Goal: Task Accomplishment & Management: Manage account settings

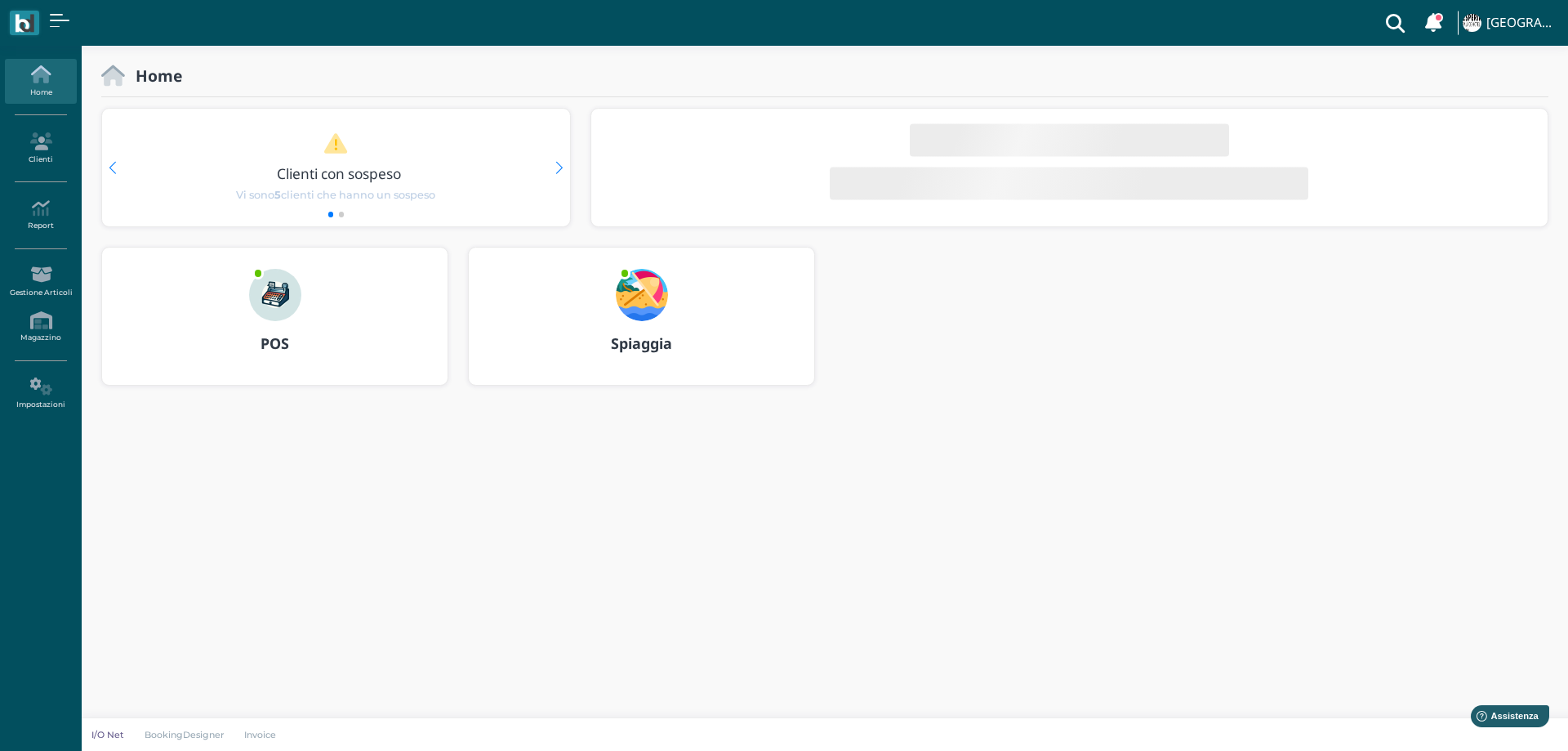
click at [649, 290] on img at bounding box center [642, 294] width 52 height 52
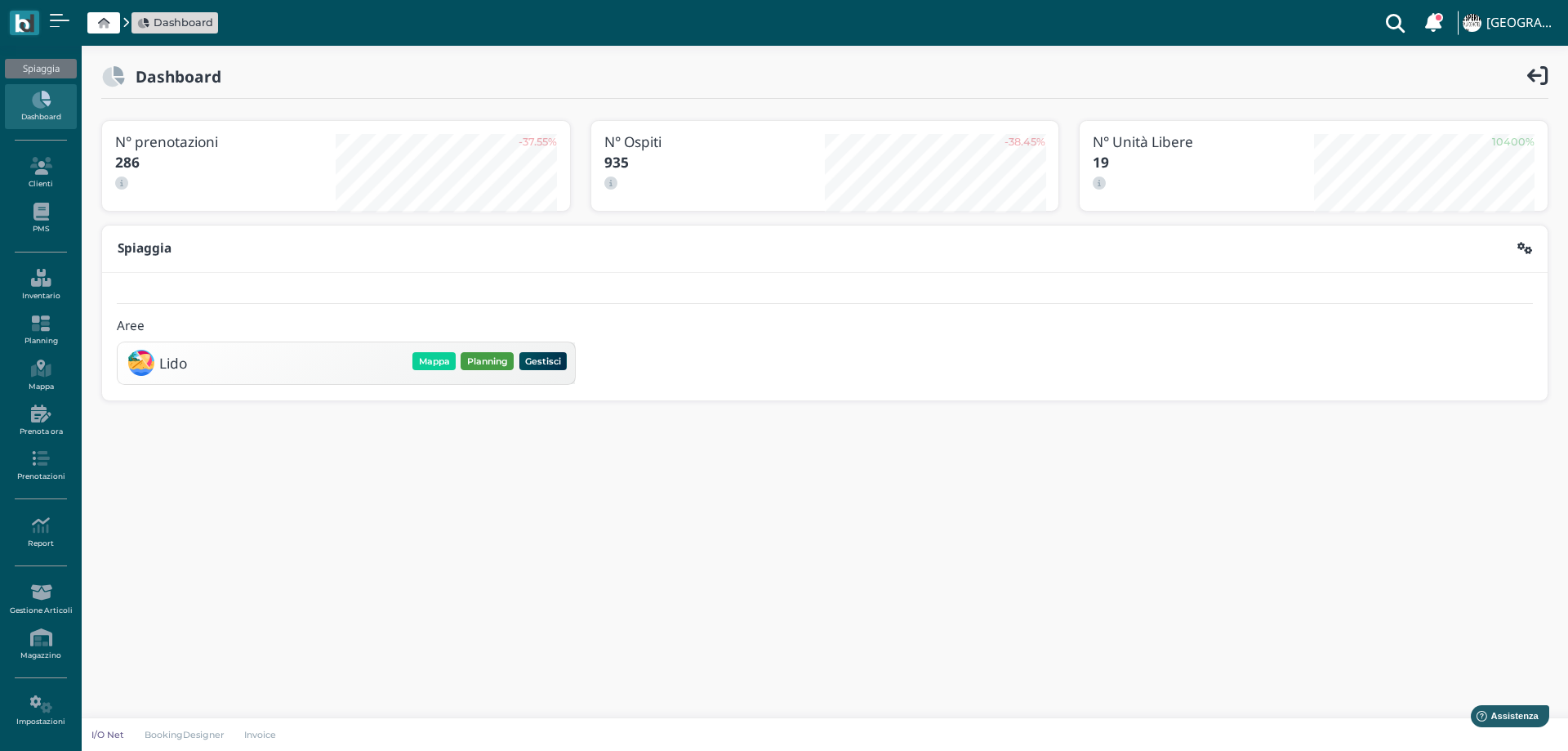
click at [470, 365] on button "Planning" at bounding box center [487, 361] width 53 height 18
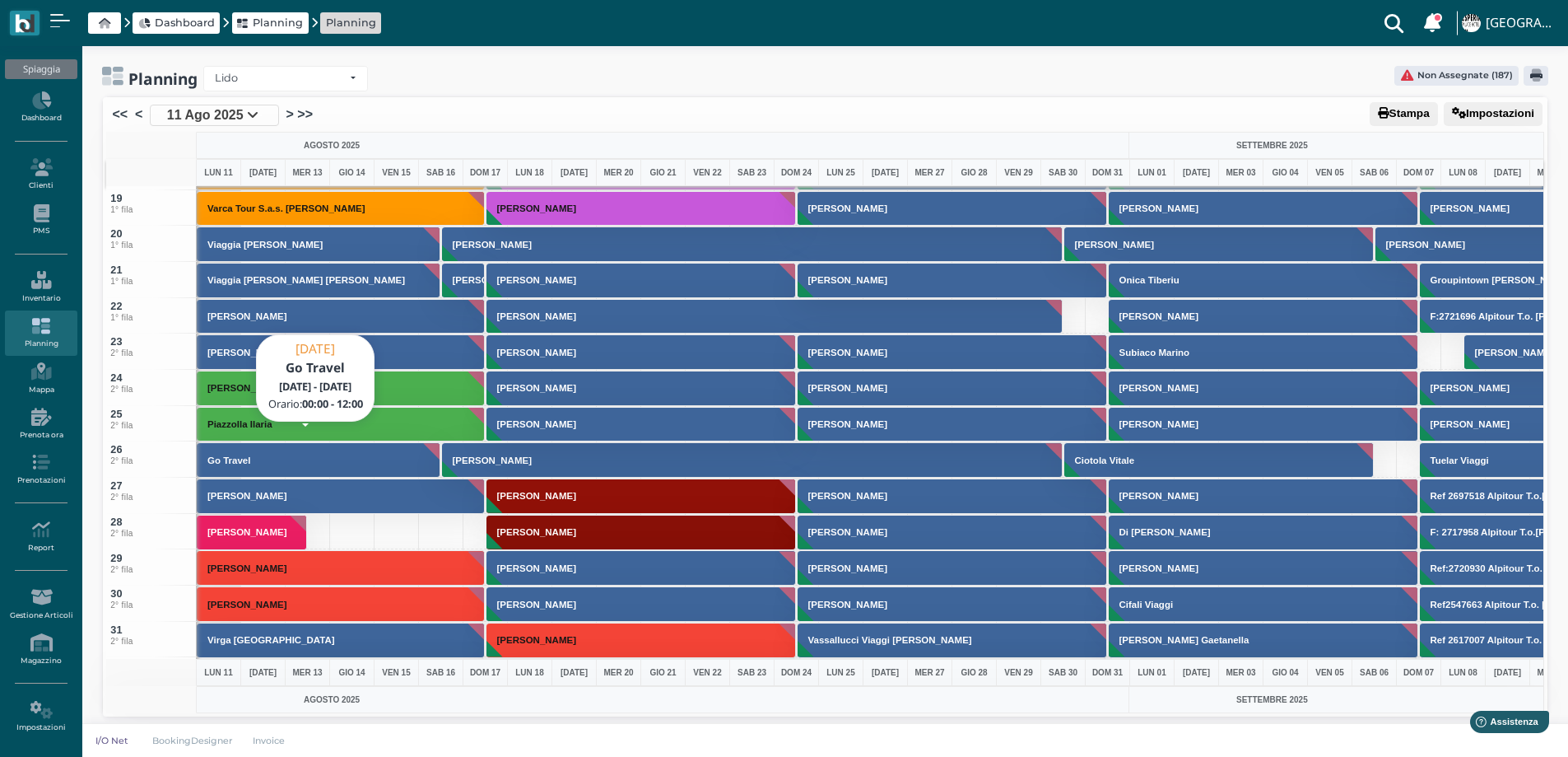
scroll to position [659, 0]
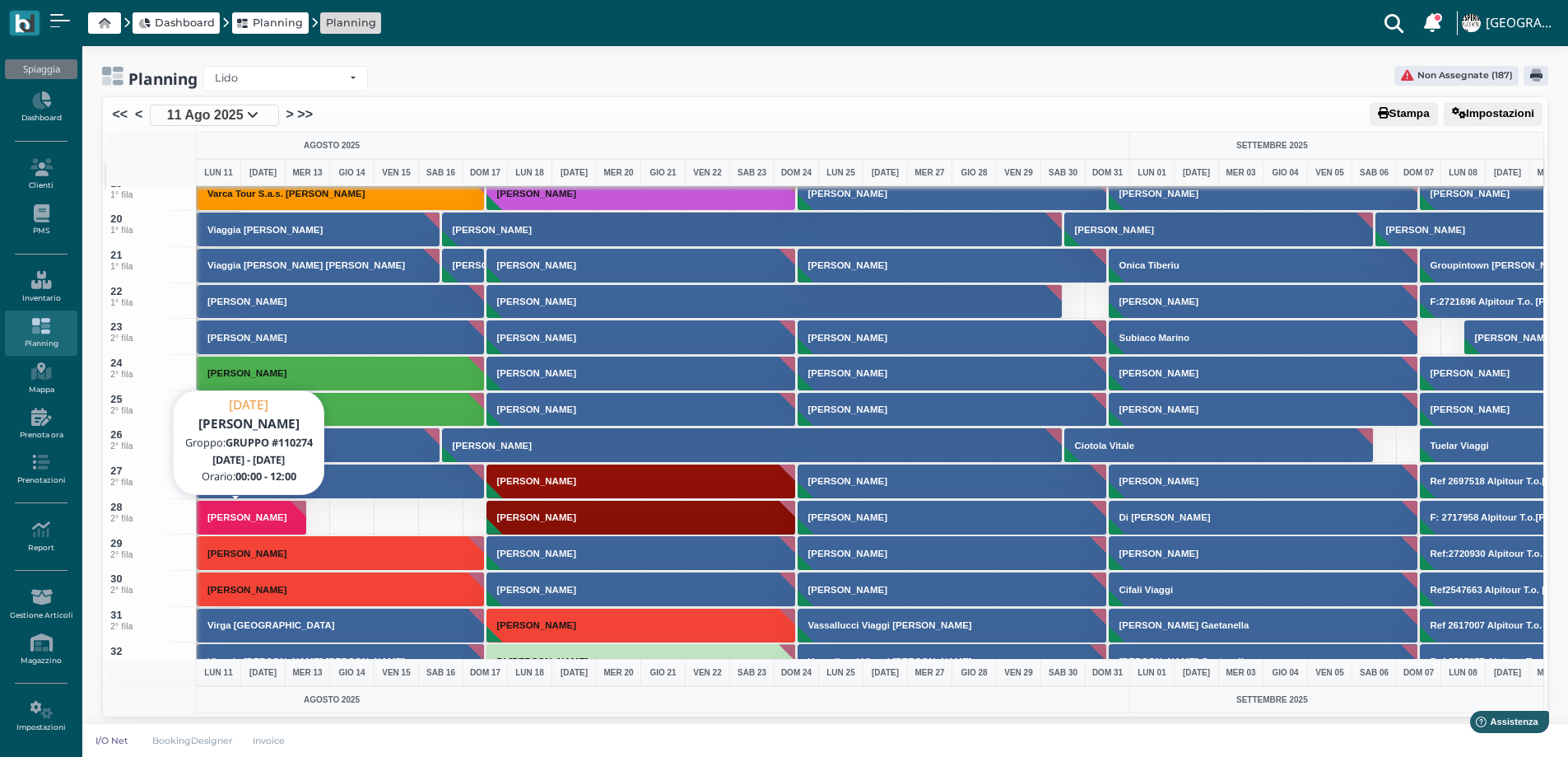
click at [231, 523] on button "[PERSON_NAME]" at bounding box center [251, 517] width 111 height 36
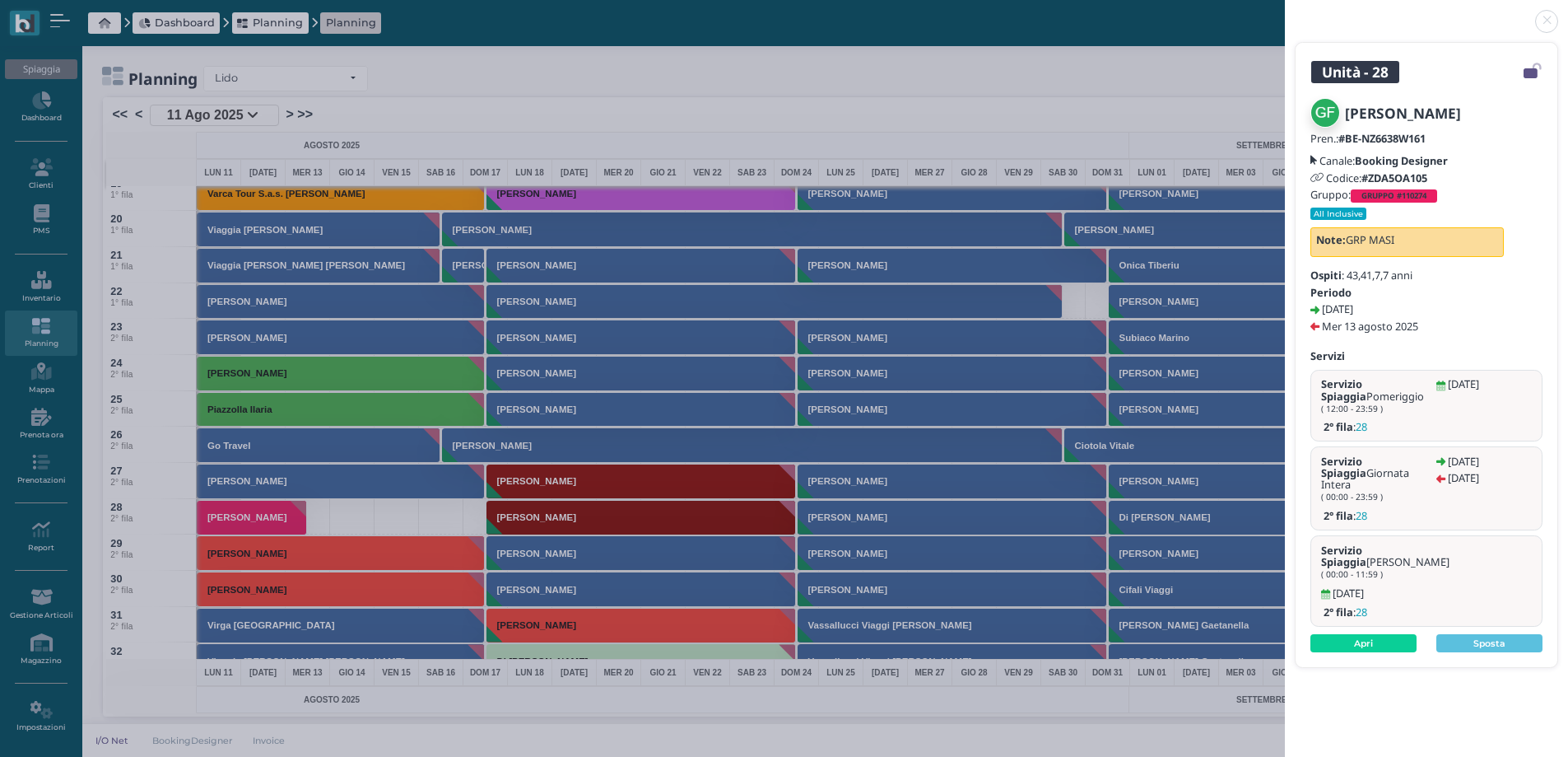
click at [1285, 12] on link at bounding box center [1285, 12] width 0 height 0
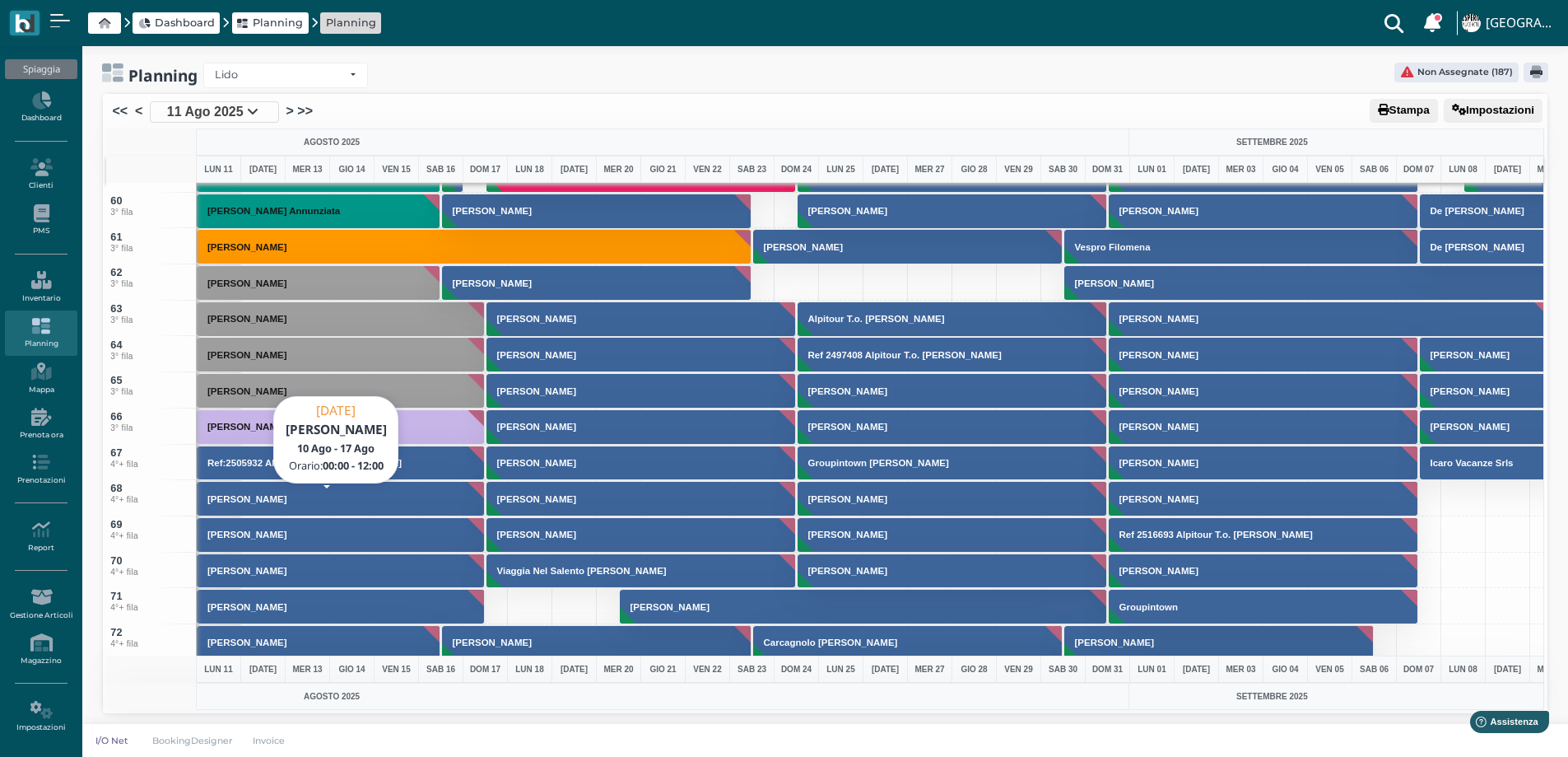
scroll to position [2141, 0]
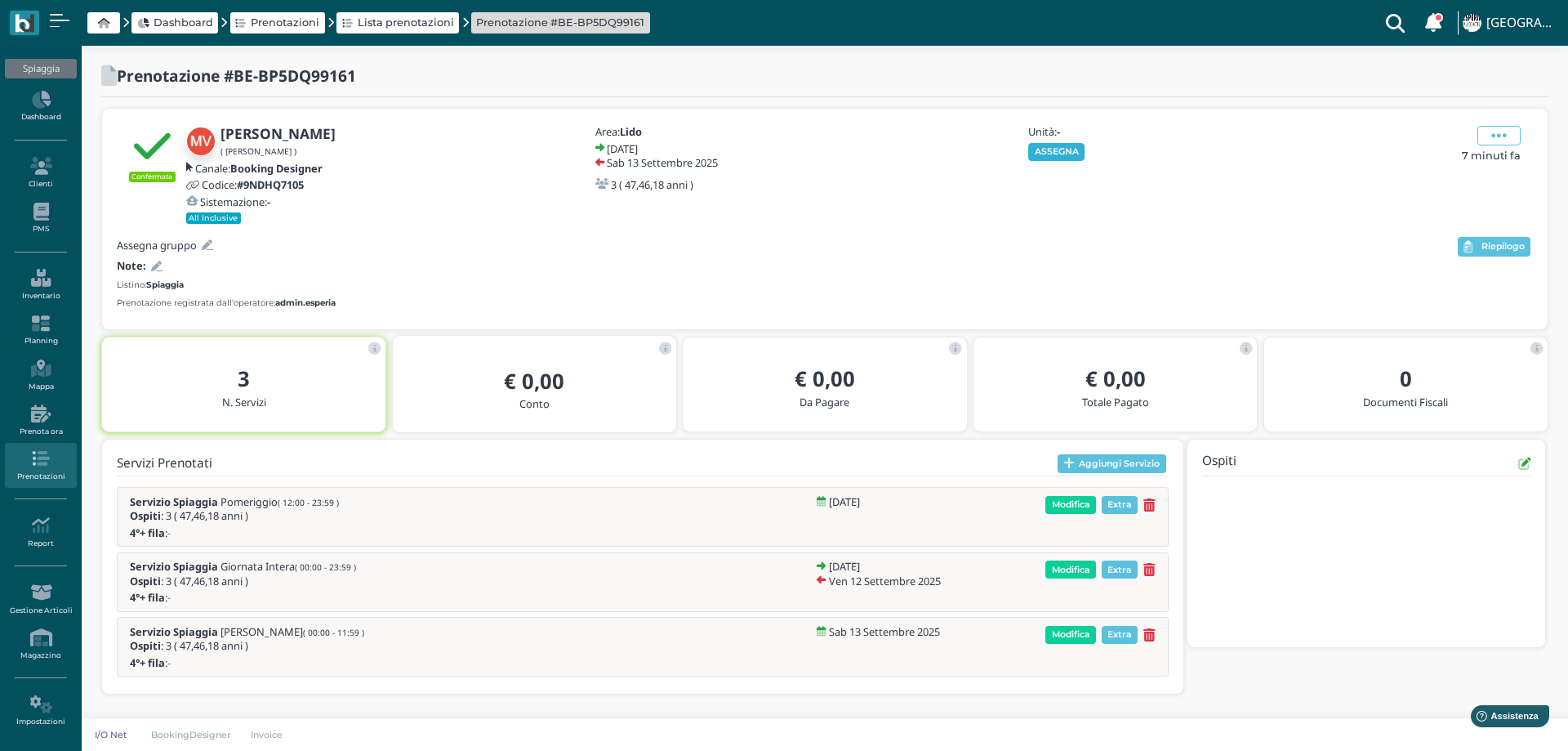
click at [1044, 154] on button "ASSEGNA" at bounding box center [1056, 152] width 56 height 18
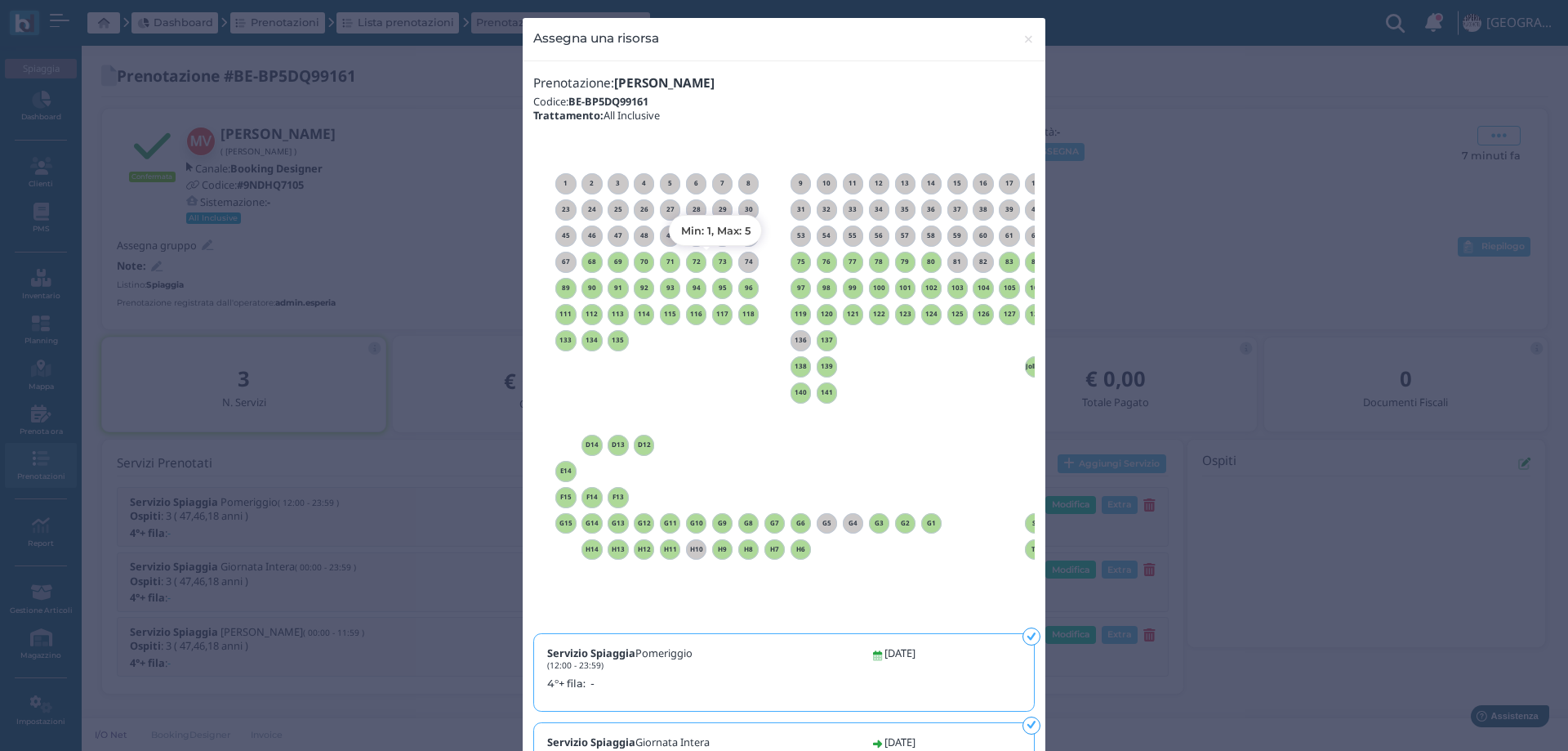
click at [717, 263] on h6 "73" at bounding box center [722, 262] width 21 height 7
click at [1022, 45] on span "×" at bounding box center [1028, 40] width 12 height 21
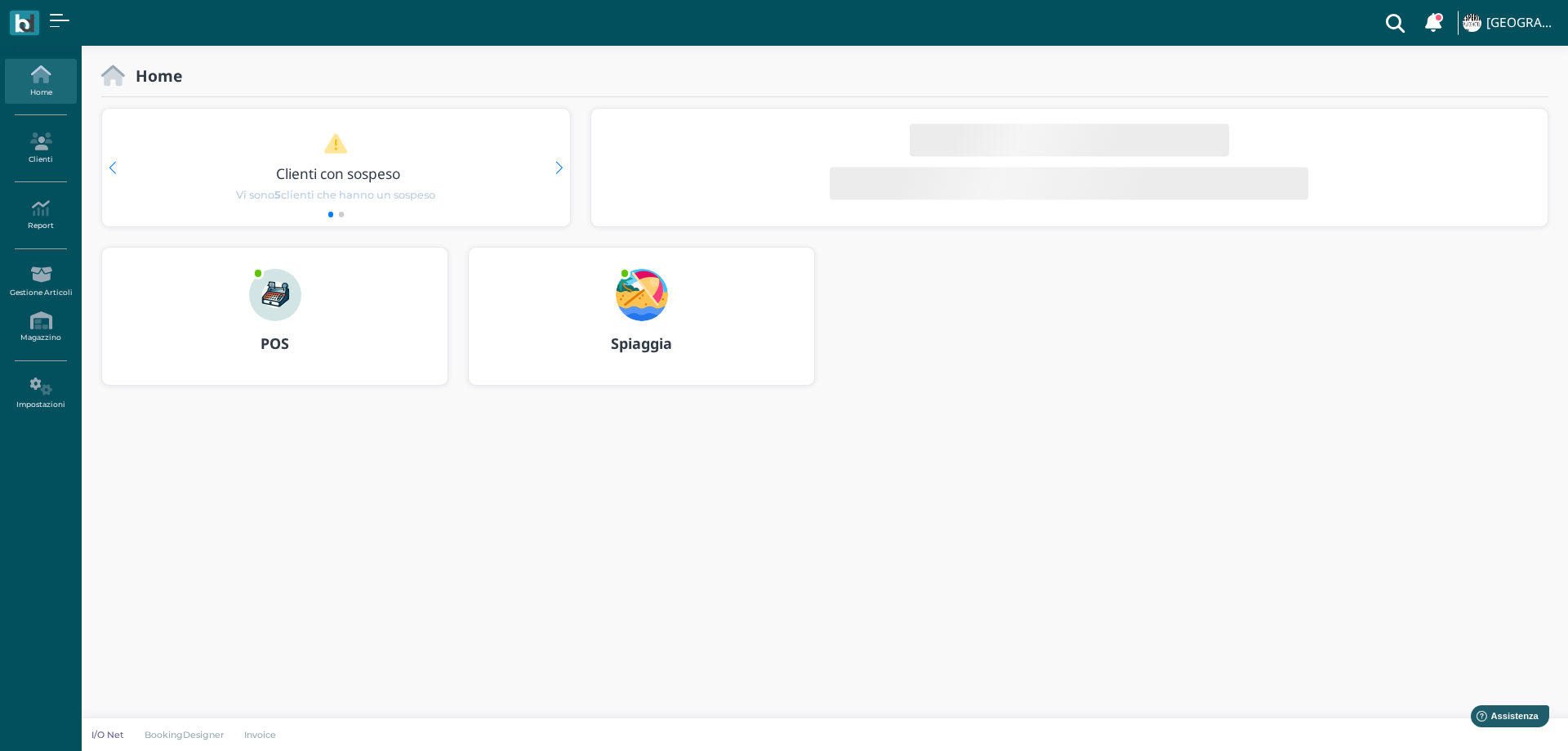
drag, startPoint x: 634, startPoint y: 292, endPoint x: 552, endPoint y: 183, distance: 136.4
click at [633, 290] on img at bounding box center [642, 294] width 52 height 52
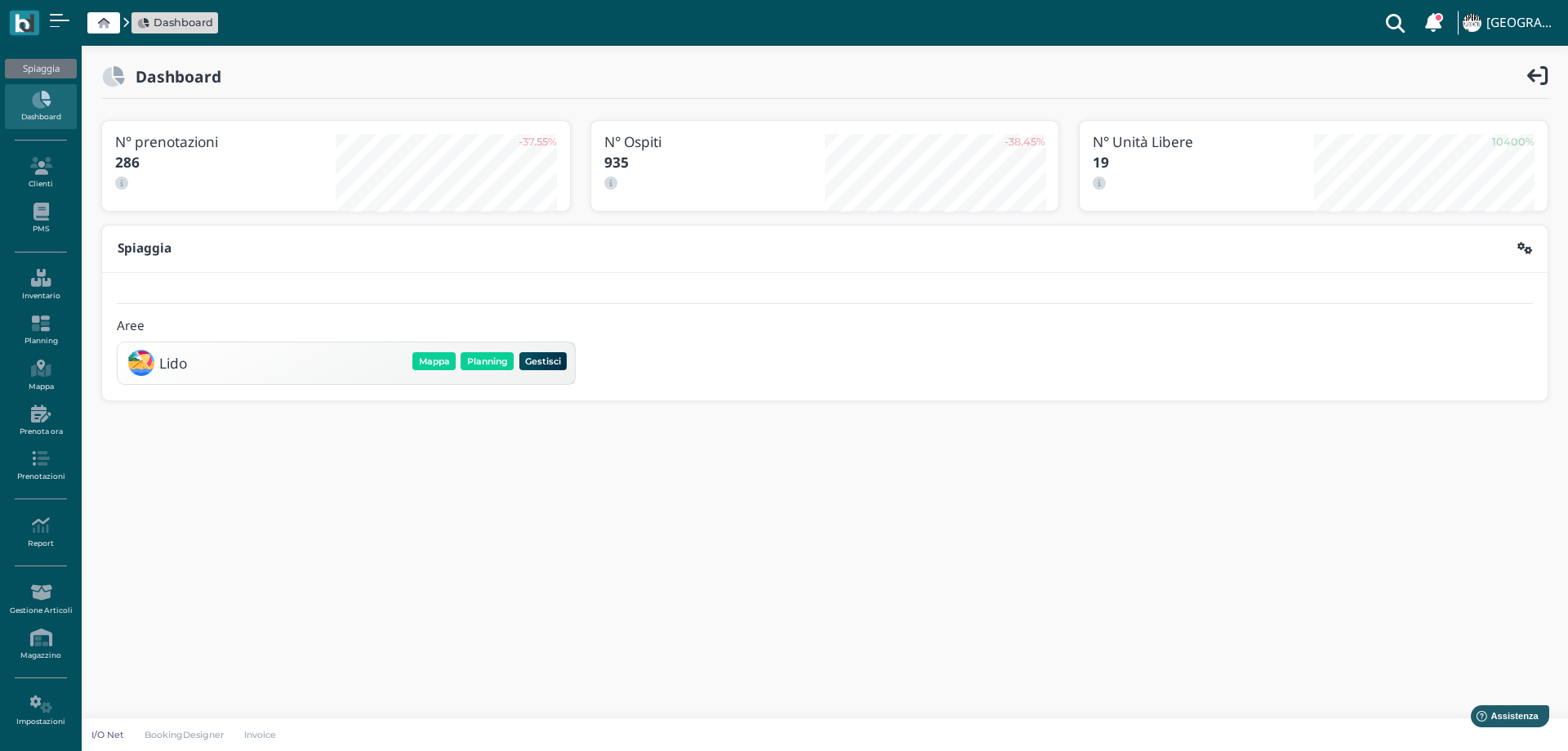
click at [501, 371] on div "Mappa Planning Gestisci Elimina" at bounding box center [489, 361] width 159 height 23
click at [485, 373] on div "Mappa Planning Gestisci Elimina" at bounding box center [489, 363] width 159 height 26
click at [482, 363] on button "Planning" at bounding box center [487, 361] width 53 height 18
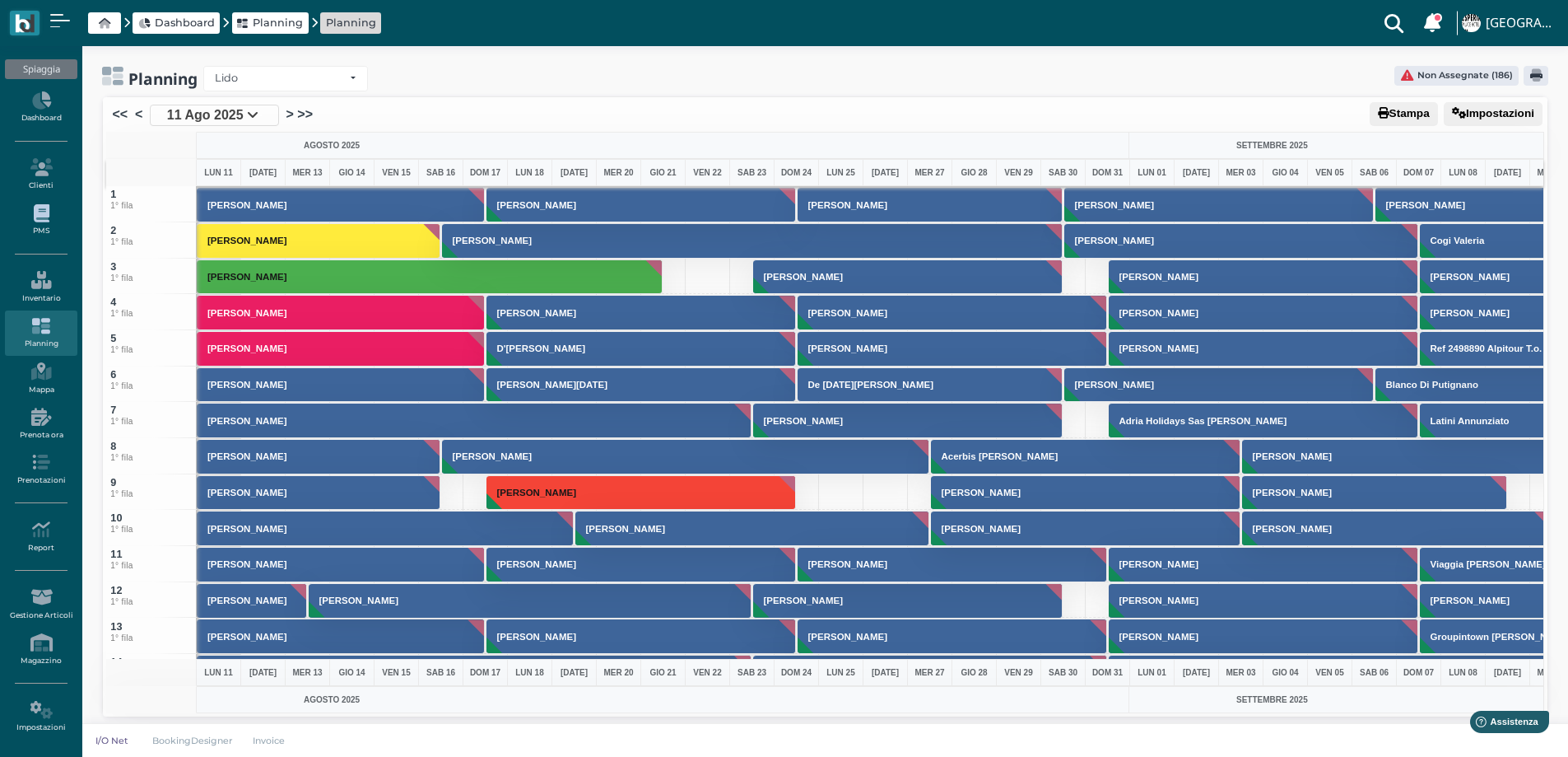
click at [37, 224] on link "PMS" at bounding box center [41, 220] width 72 height 45
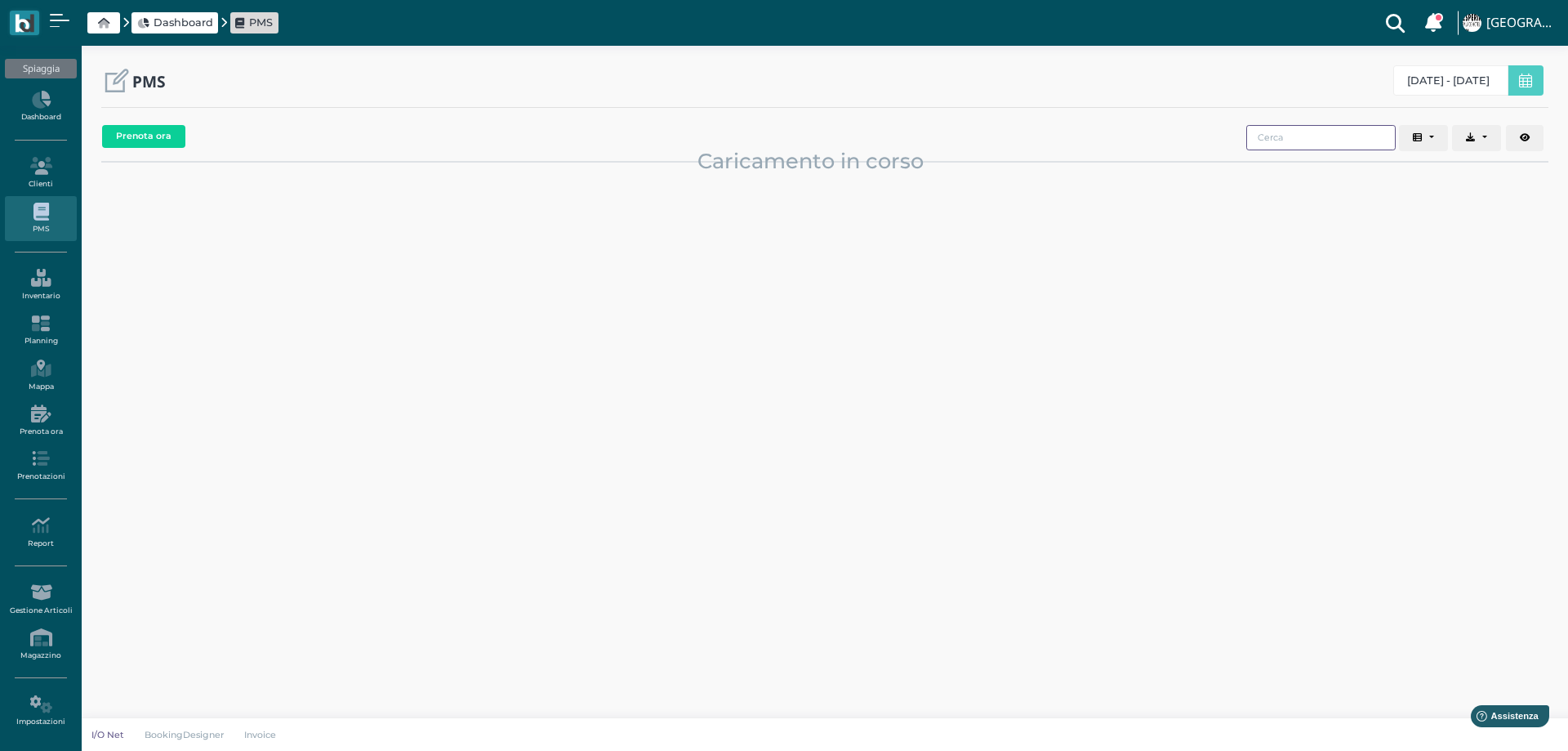
click at [1300, 136] on input "search" at bounding box center [1320, 137] width 149 height 26
type input "DOTTAVI"
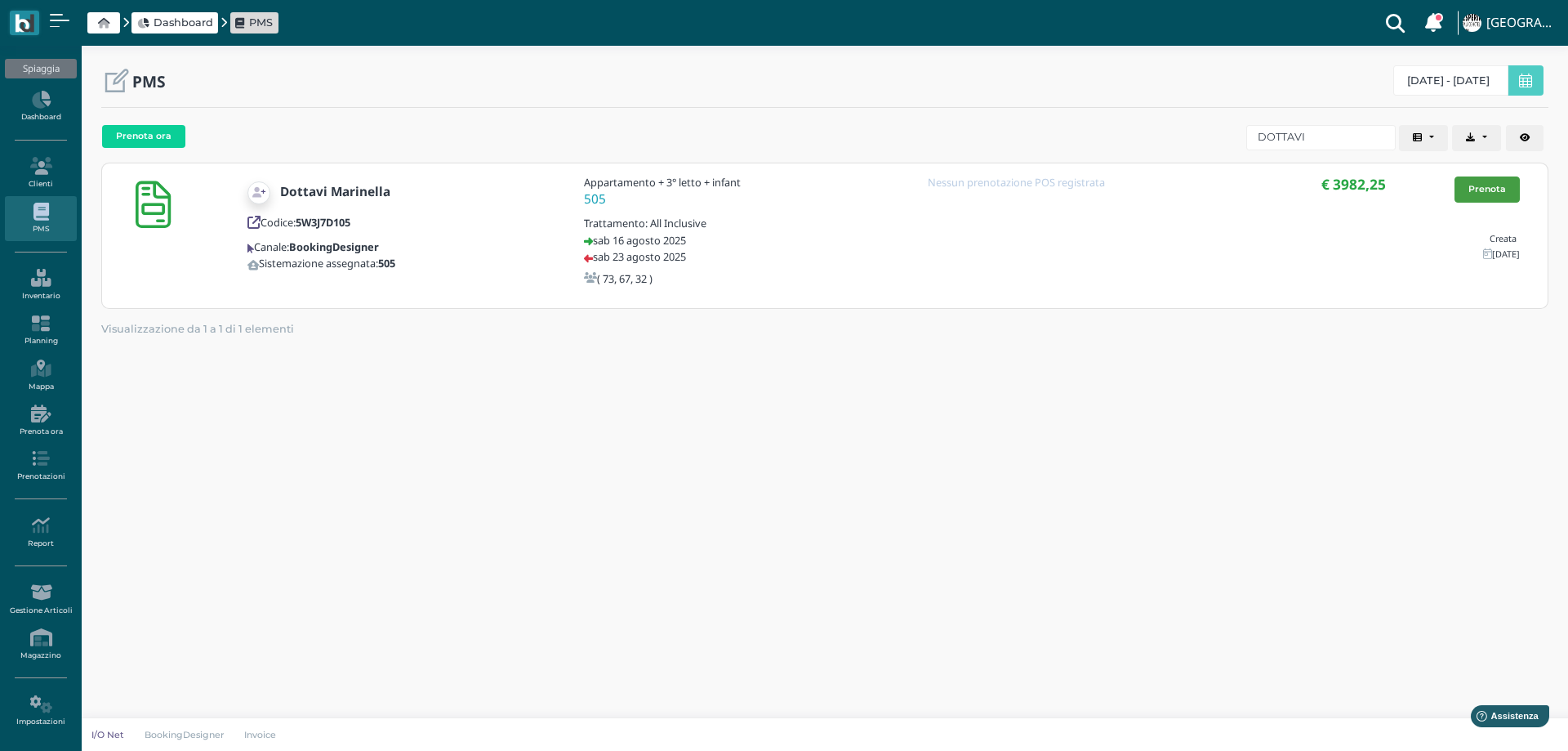
click at [1471, 195] on link "Prenota" at bounding box center [1486, 190] width 65 height 26
click at [40, 320] on icon at bounding box center [40, 324] width 71 height 18
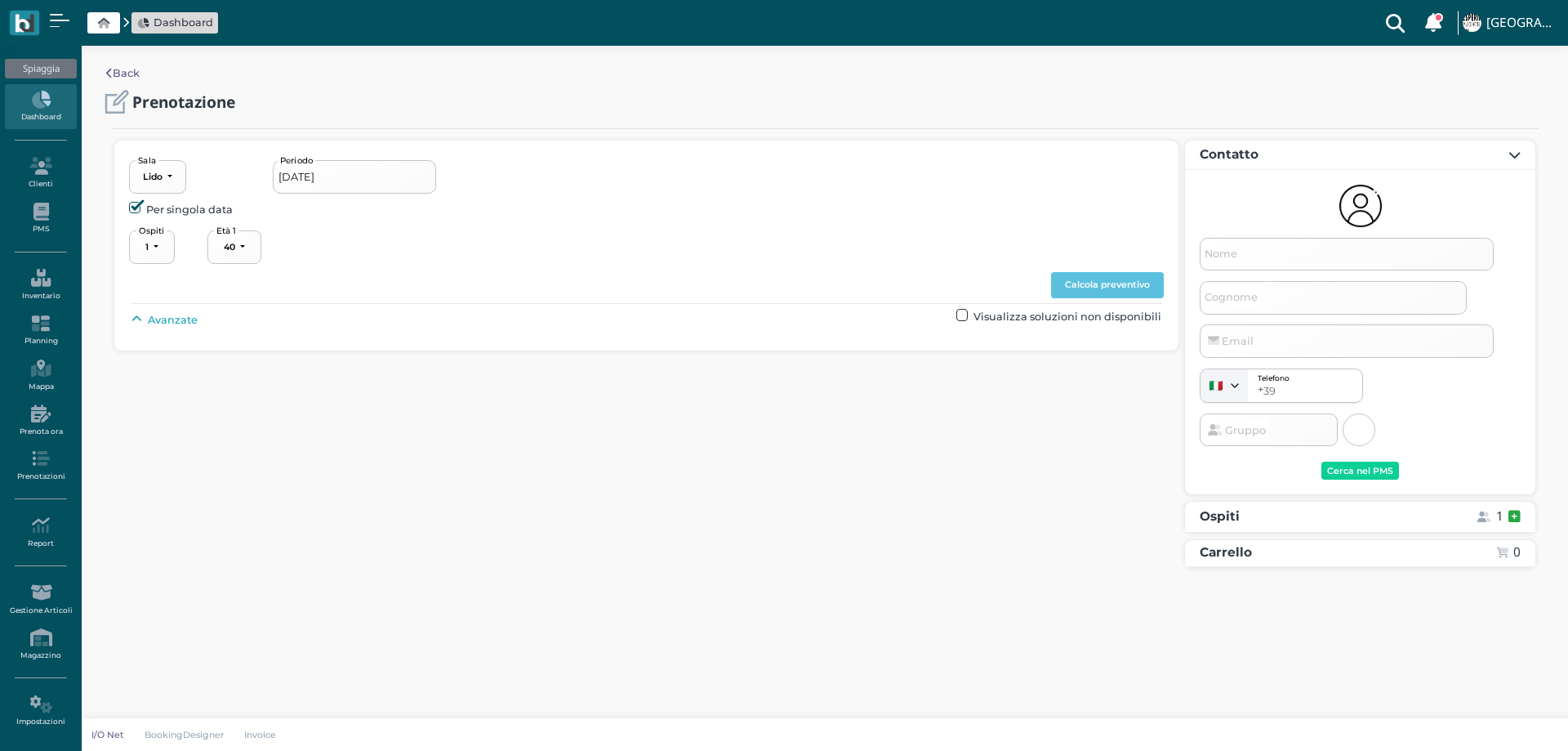
select select "40"
type input "[DATE] - [DATE]"
select select "3"
type input "Marinella"
type input "Dottavi"
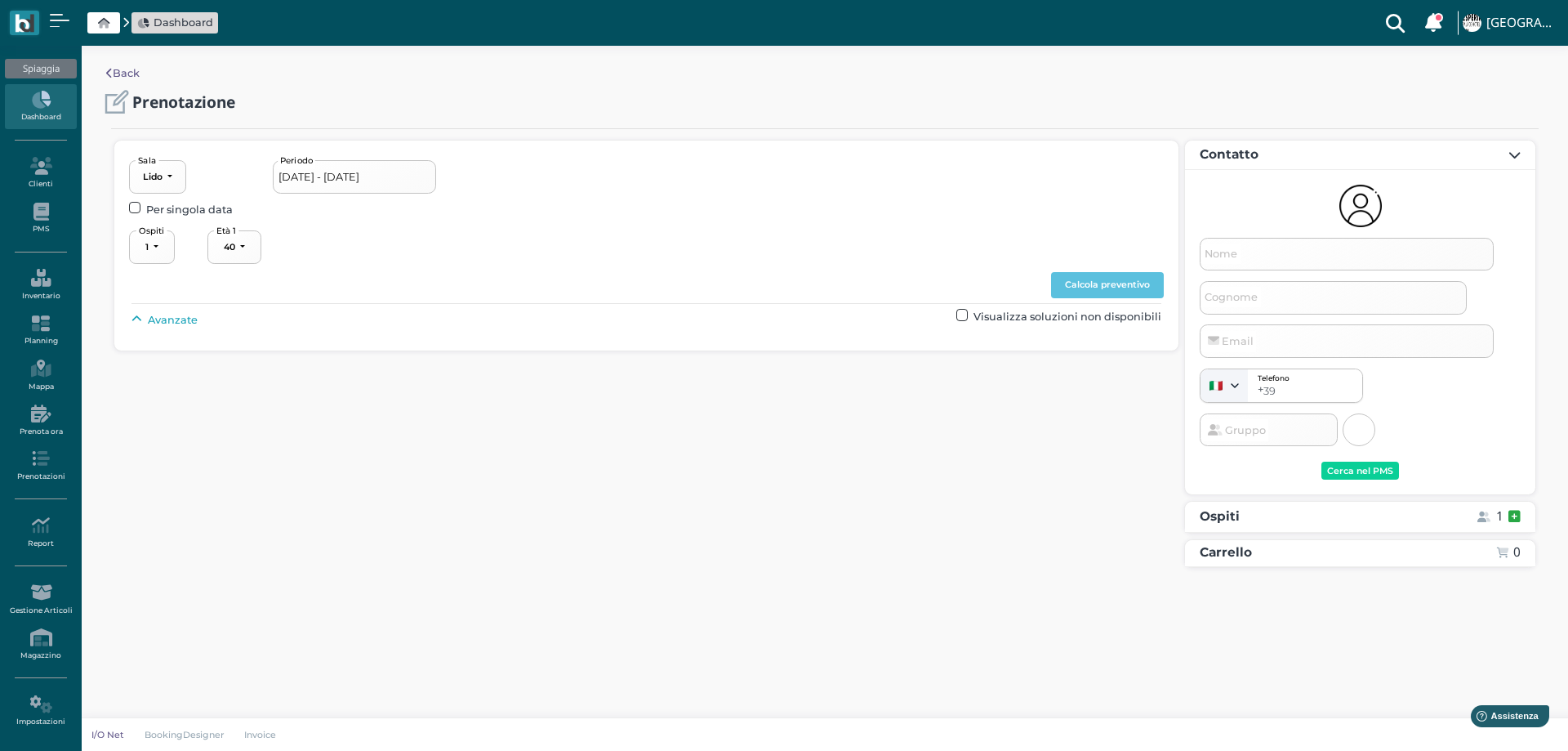
type input "marinadottavi15@gmail.com"
select select "40"
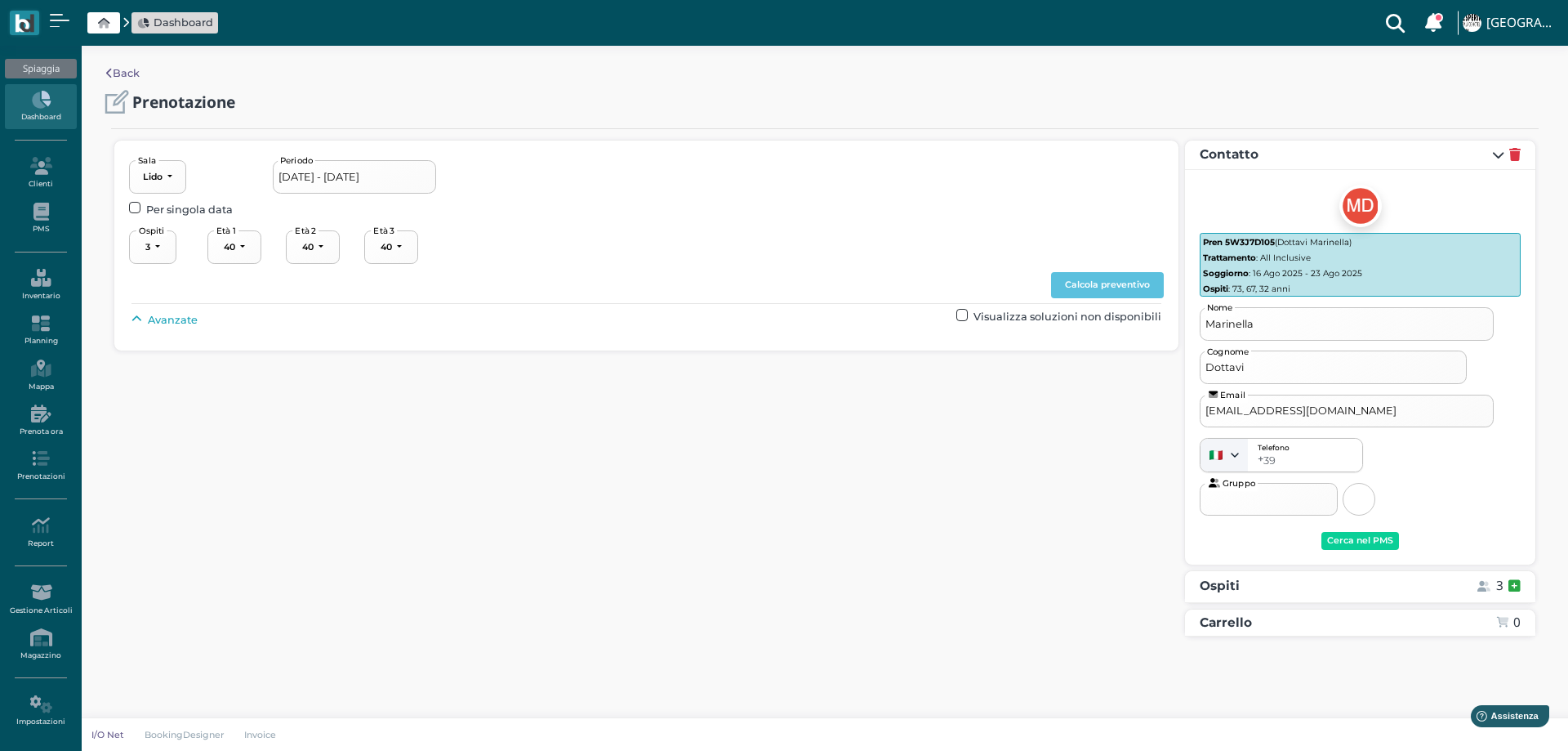
select select "73"
select select "67"
select select "32"
click at [163, 320] on span "Avanzate" at bounding box center [173, 320] width 50 height 16
click at [702, 351] on div "----------------------" at bounding box center [695, 357] width 72 height 12
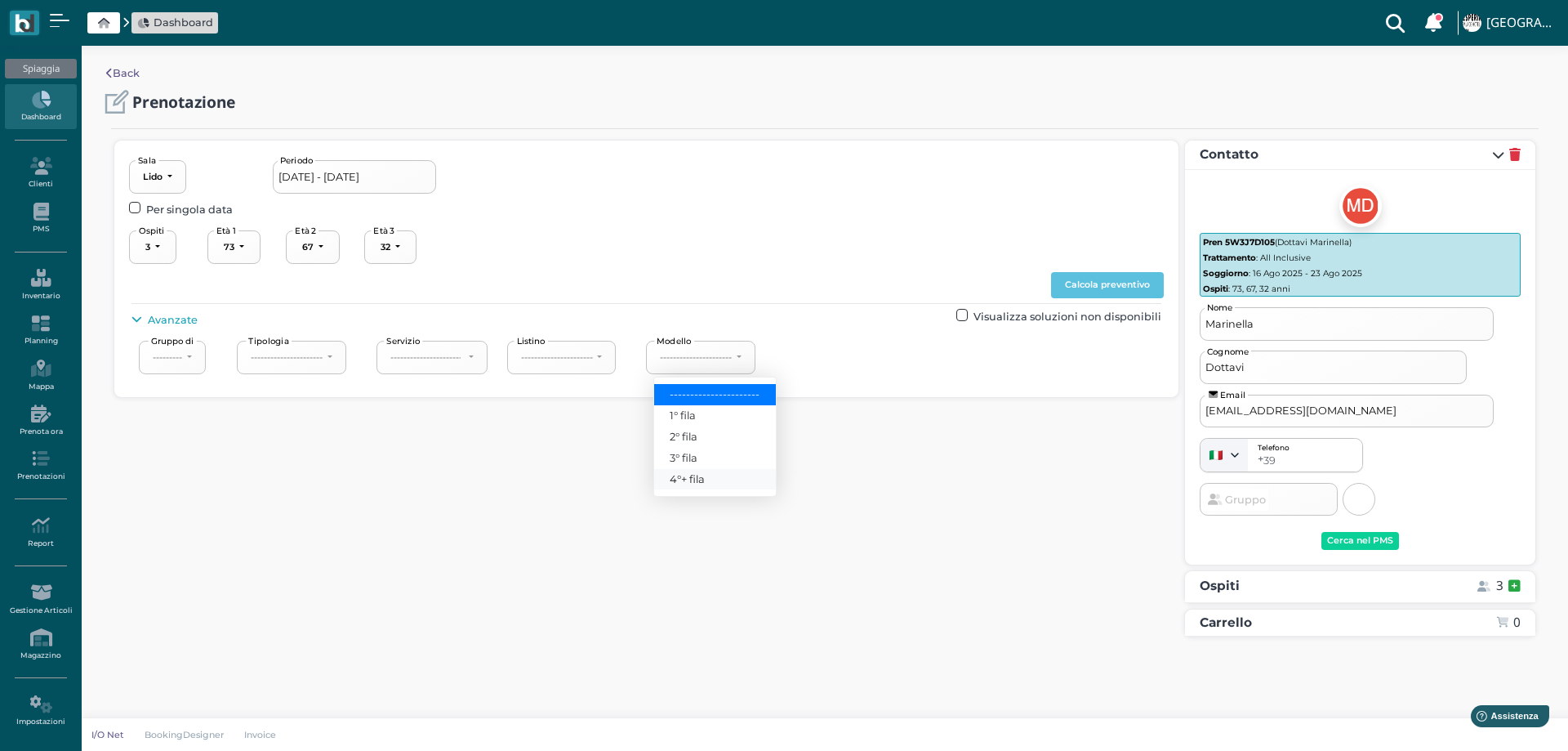
click at [686, 480] on span "4°+ fila" at bounding box center [687, 479] width 36 height 16
select select "240"
click at [1137, 284] on button "Calcola preventivo" at bounding box center [1107, 285] width 112 height 26
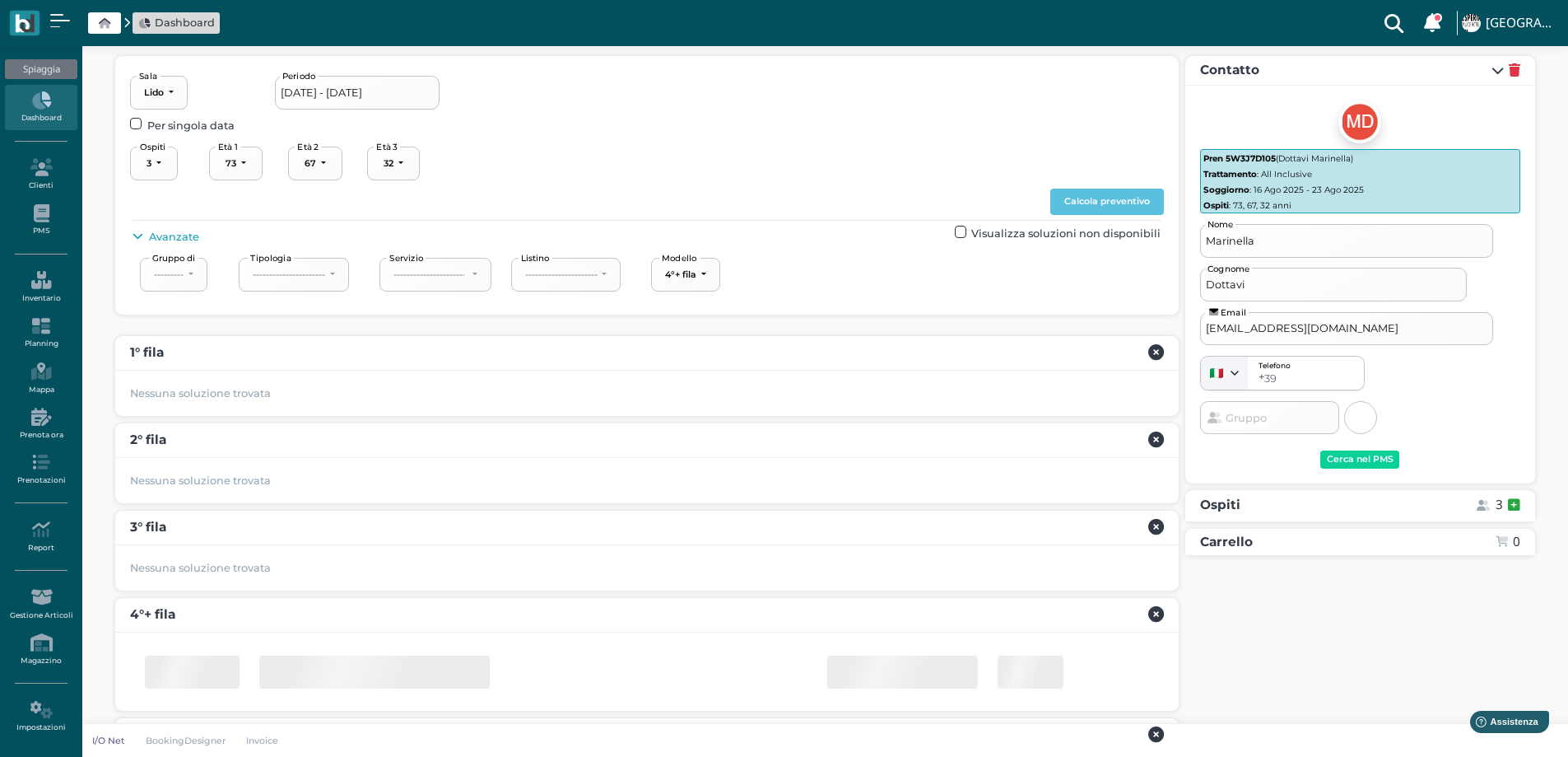
scroll to position [177, 0]
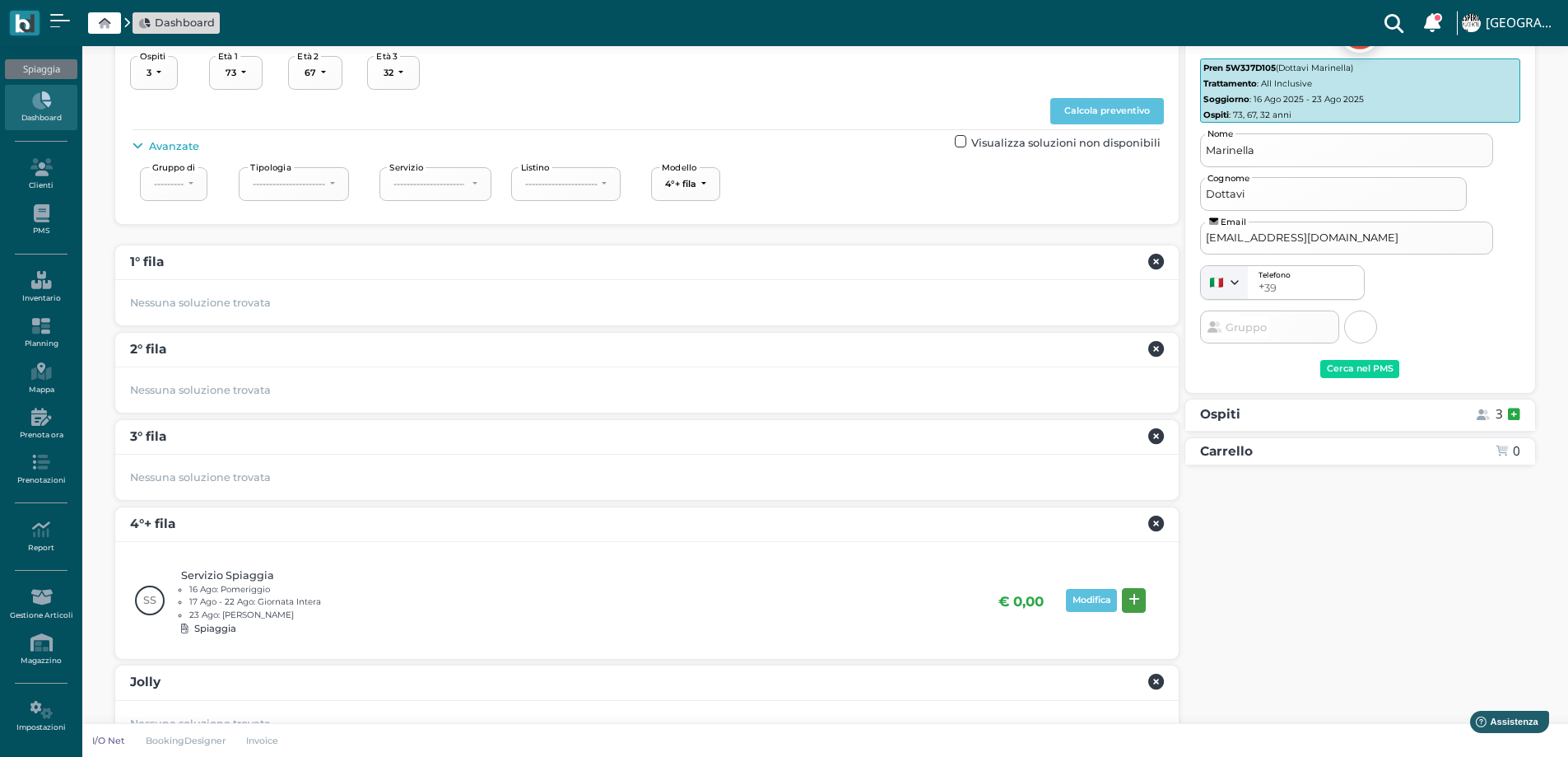
click at [1136, 599] on icon at bounding box center [1134, 600] width 12 height 12
click at [1487, 618] on button "Prenota" at bounding box center [1487, 630] width 66 height 27
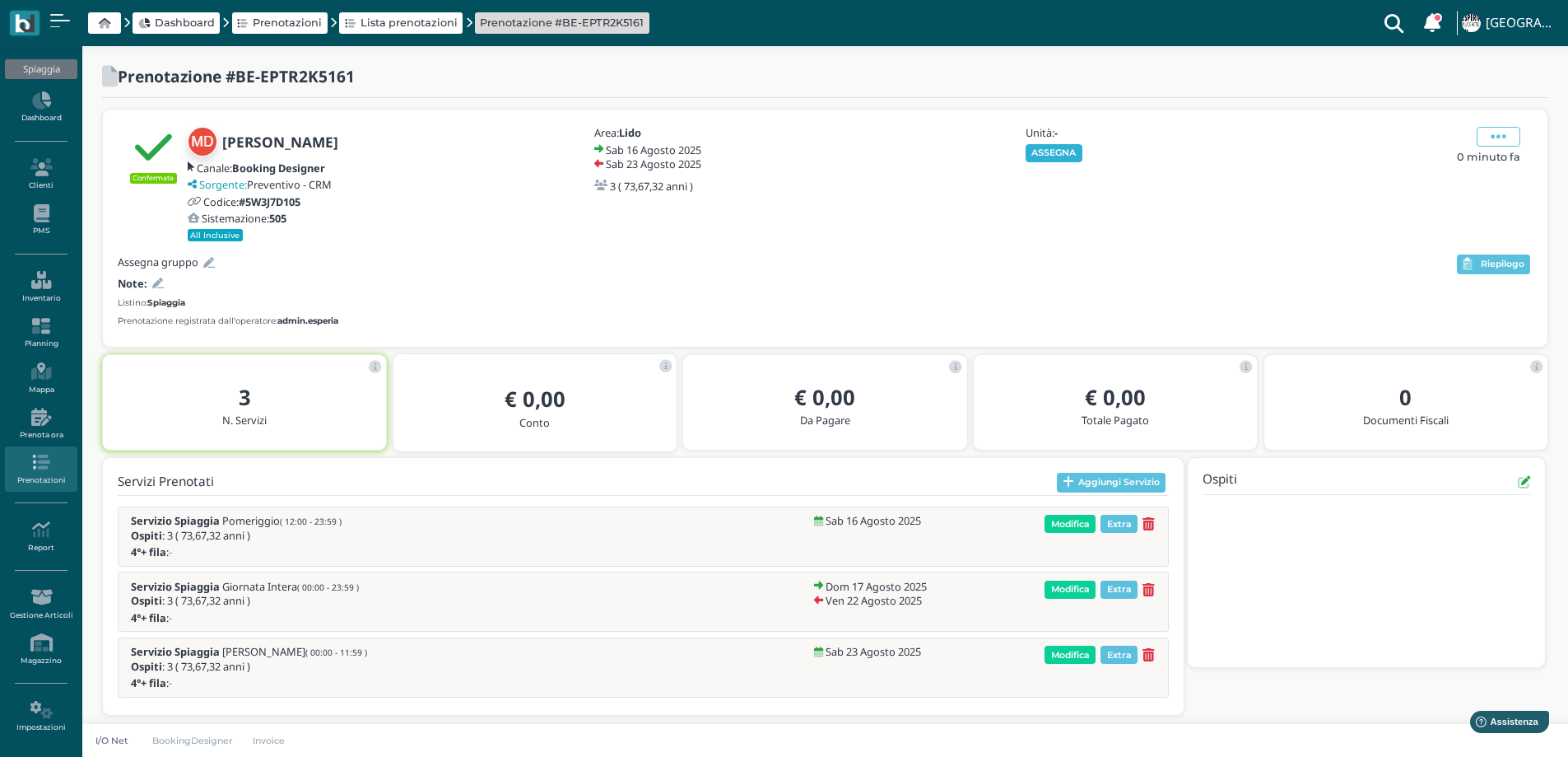
click at [1044, 155] on button "ASSEGNA" at bounding box center [1054, 153] width 57 height 18
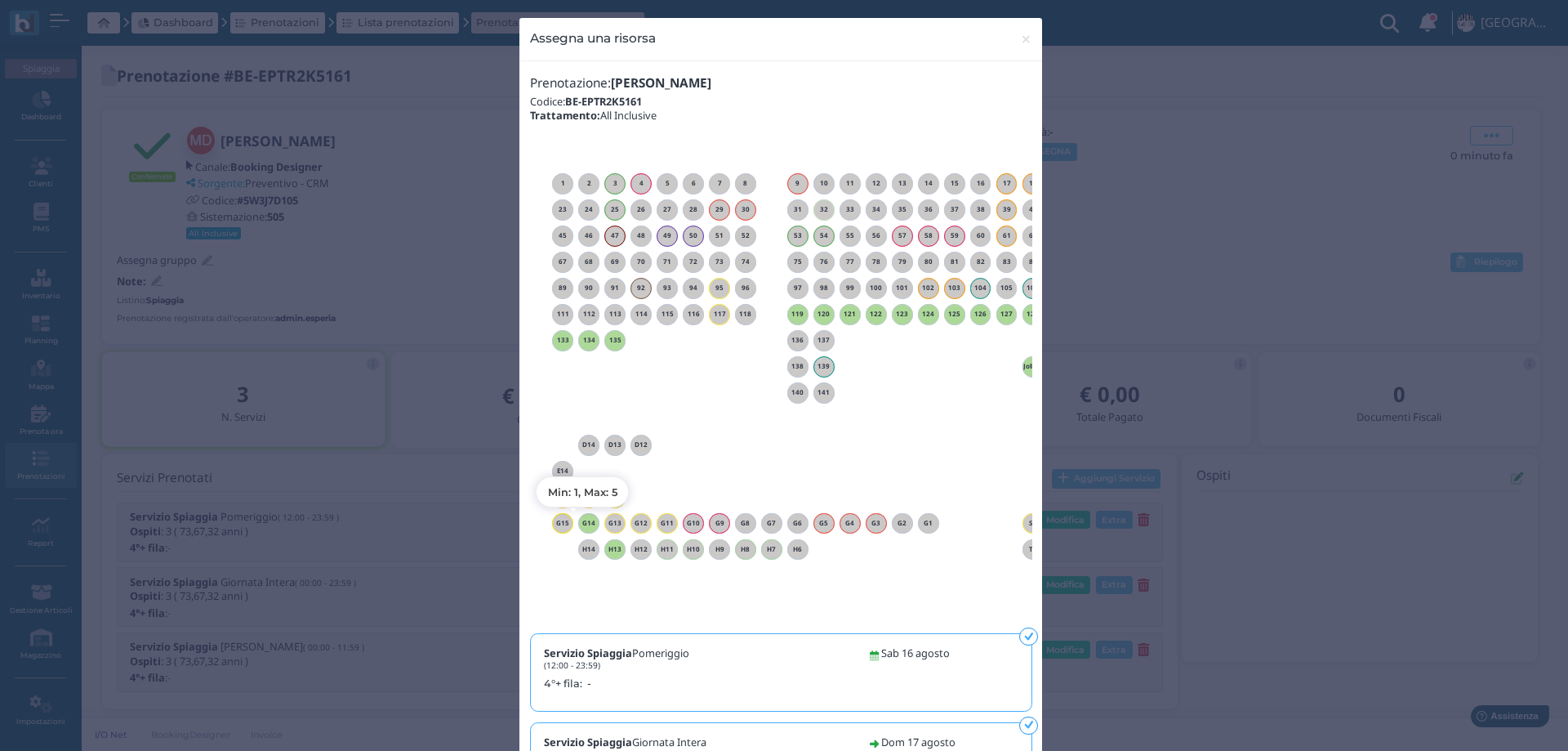
click at [581, 521] on h6 "G14" at bounding box center [589, 523] width 21 height 7
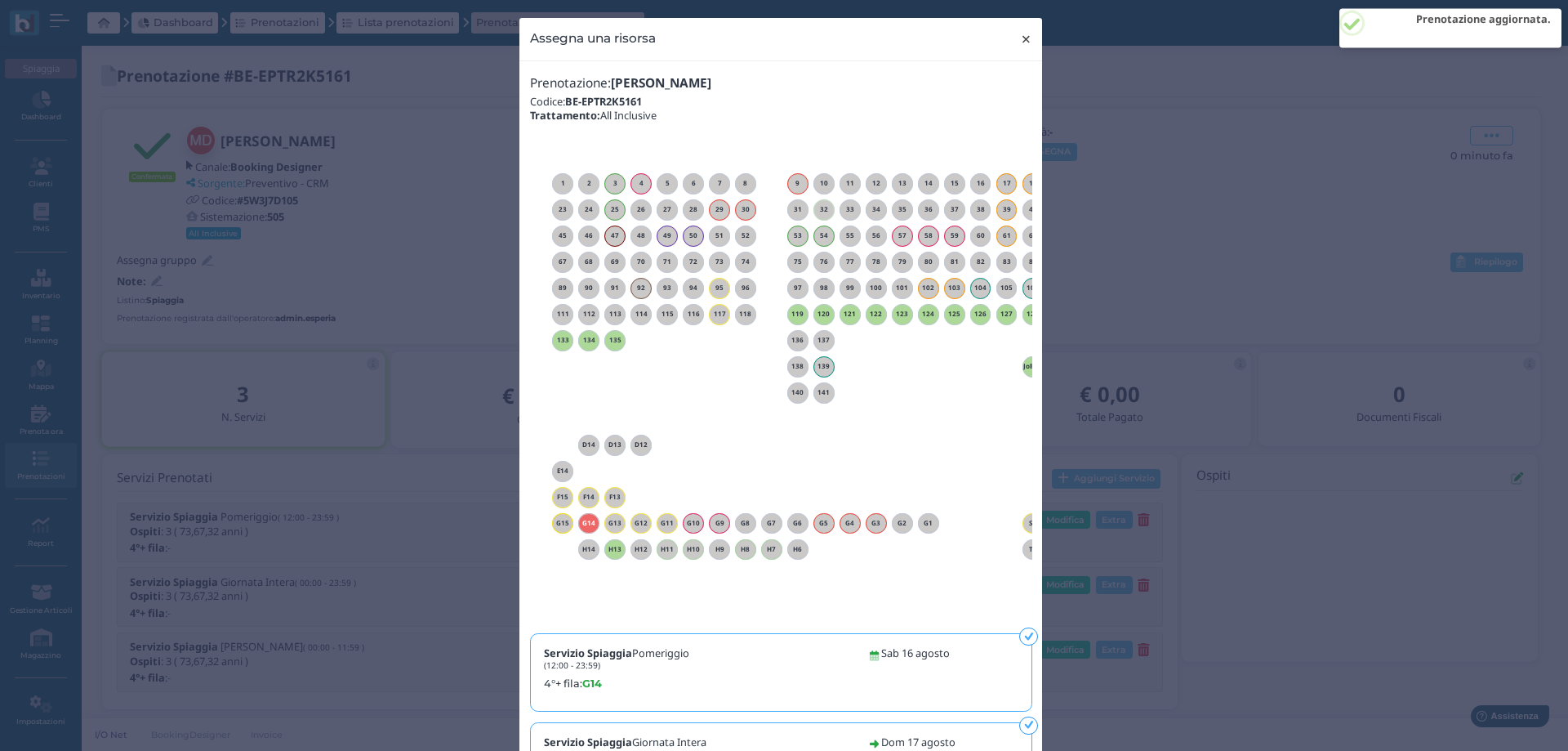
click at [1021, 38] on span "×" at bounding box center [1026, 40] width 12 height 21
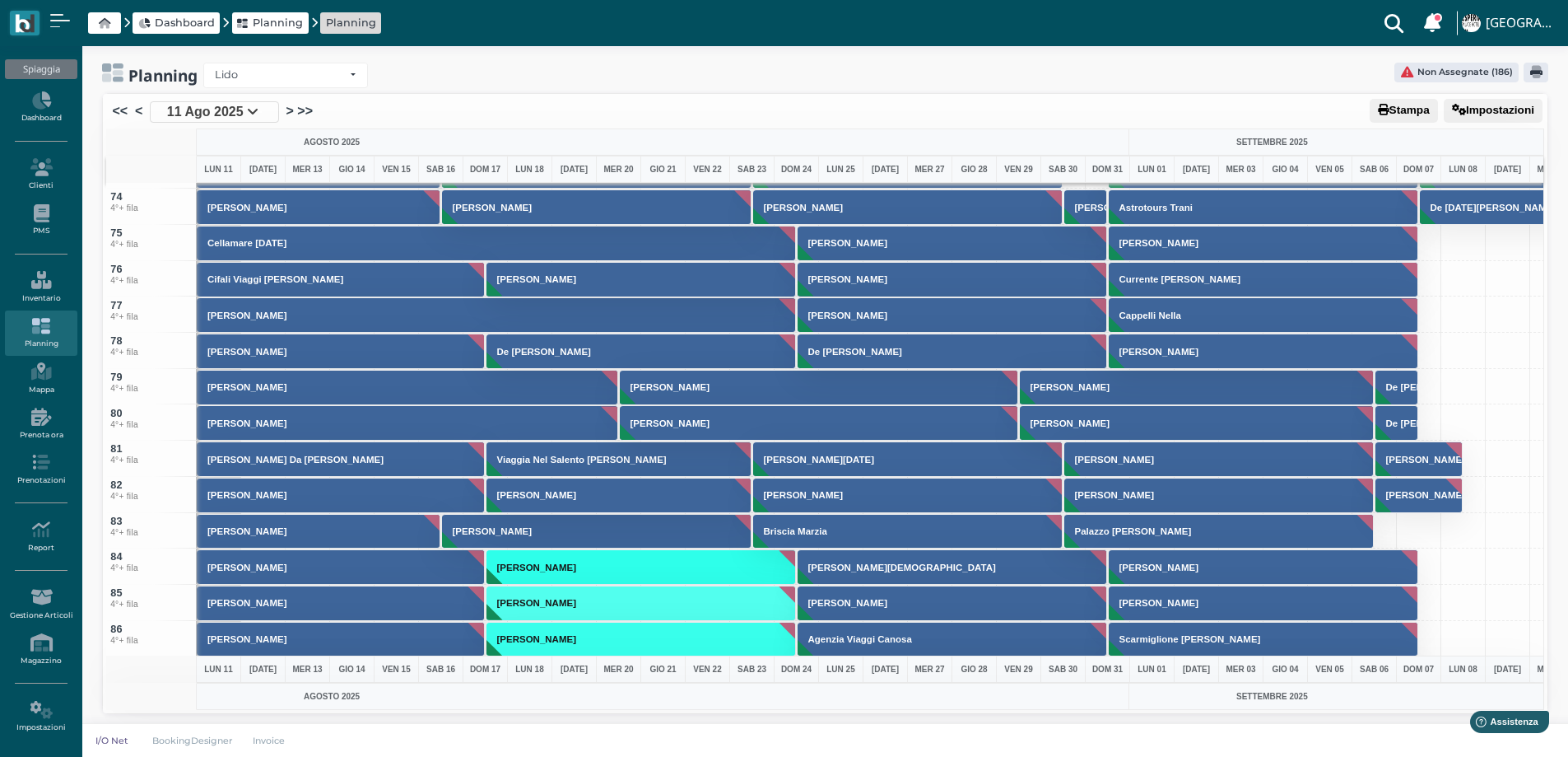
scroll to position [2471, 0]
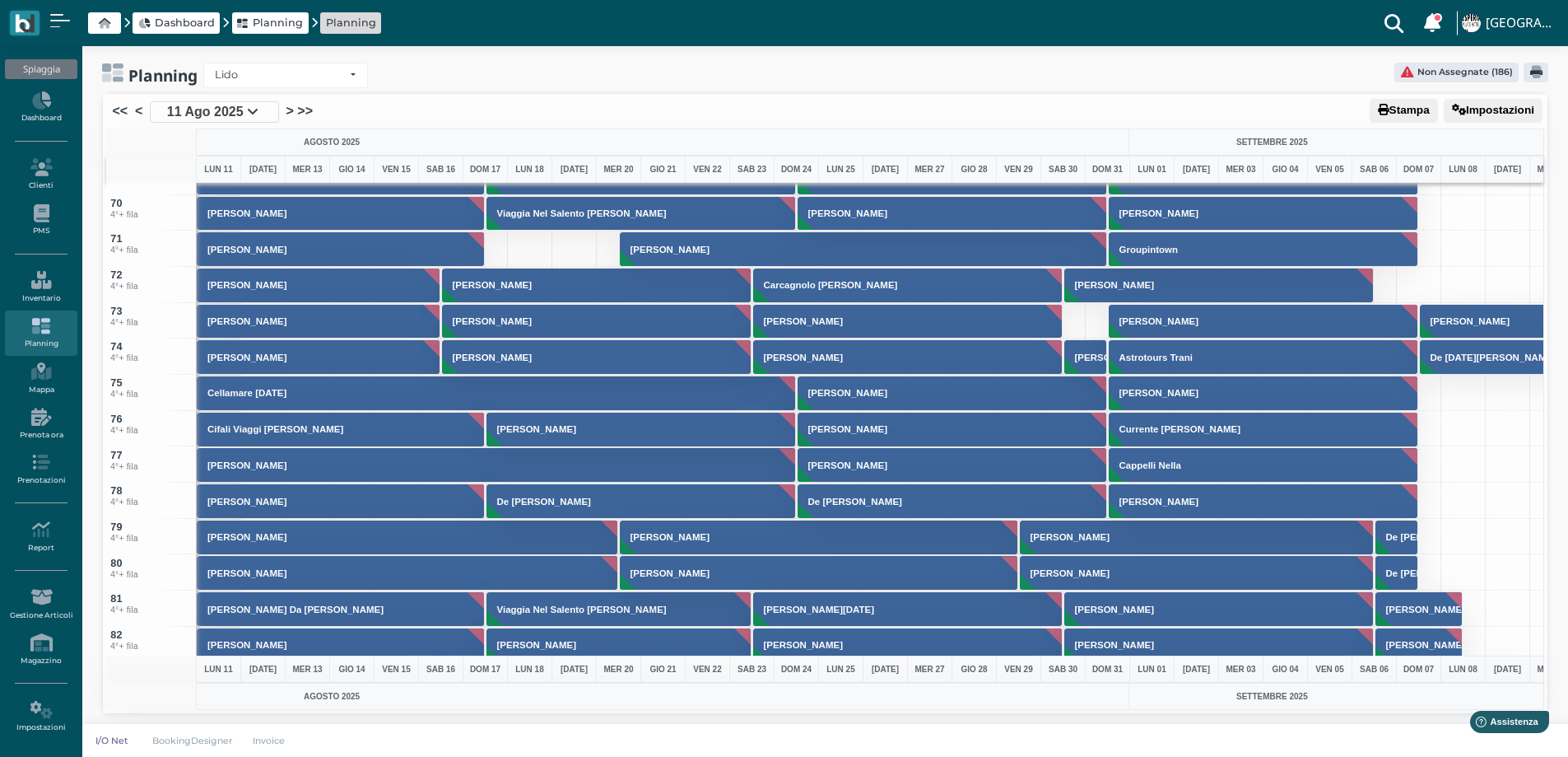
click at [218, 112] on span "11 Ago 2025" at bounding box center [206, 112] width 77 height 20
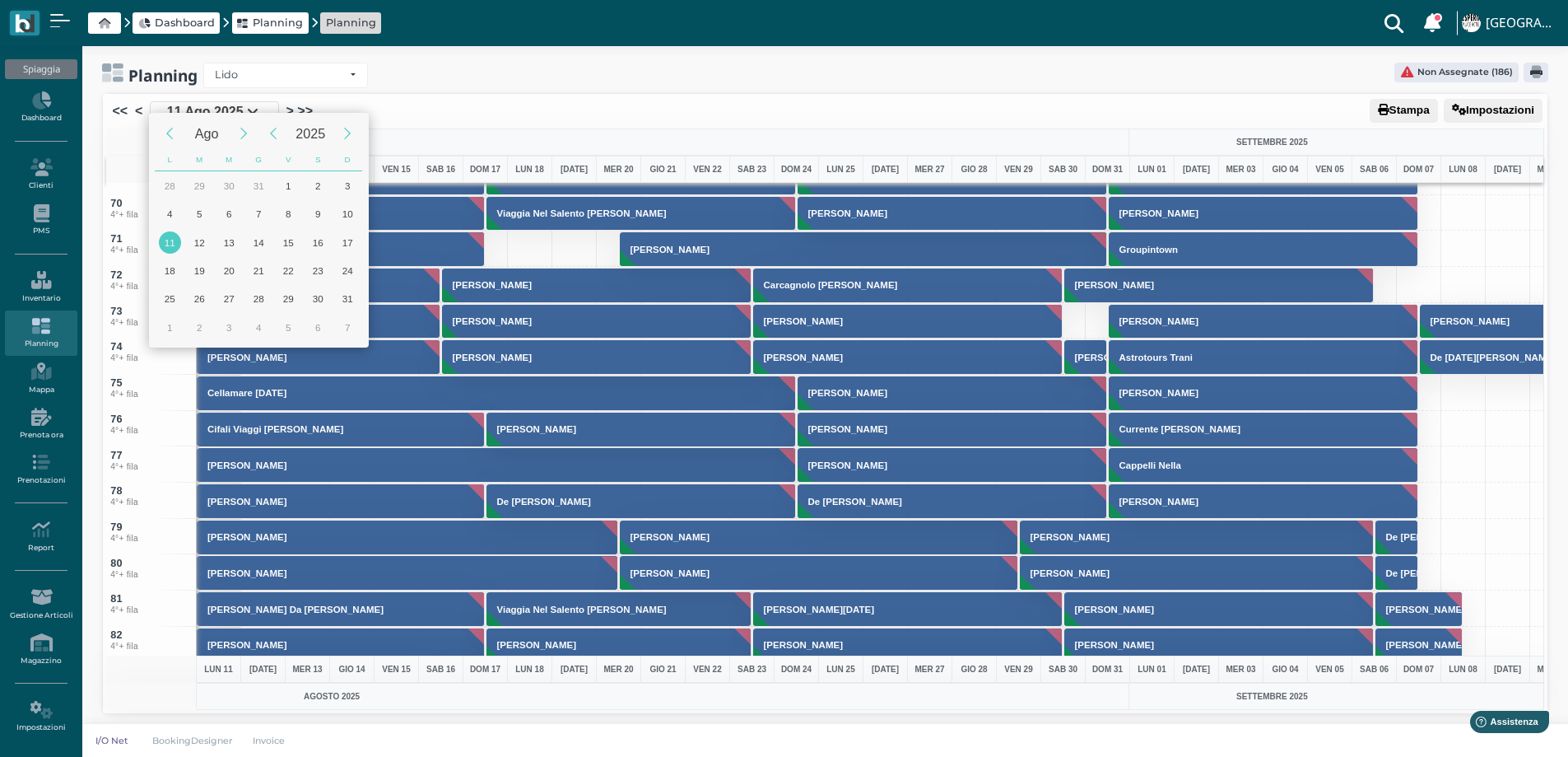
click at [171, 247] on div "11" at bounding box center [170, 242] width 22 height 22
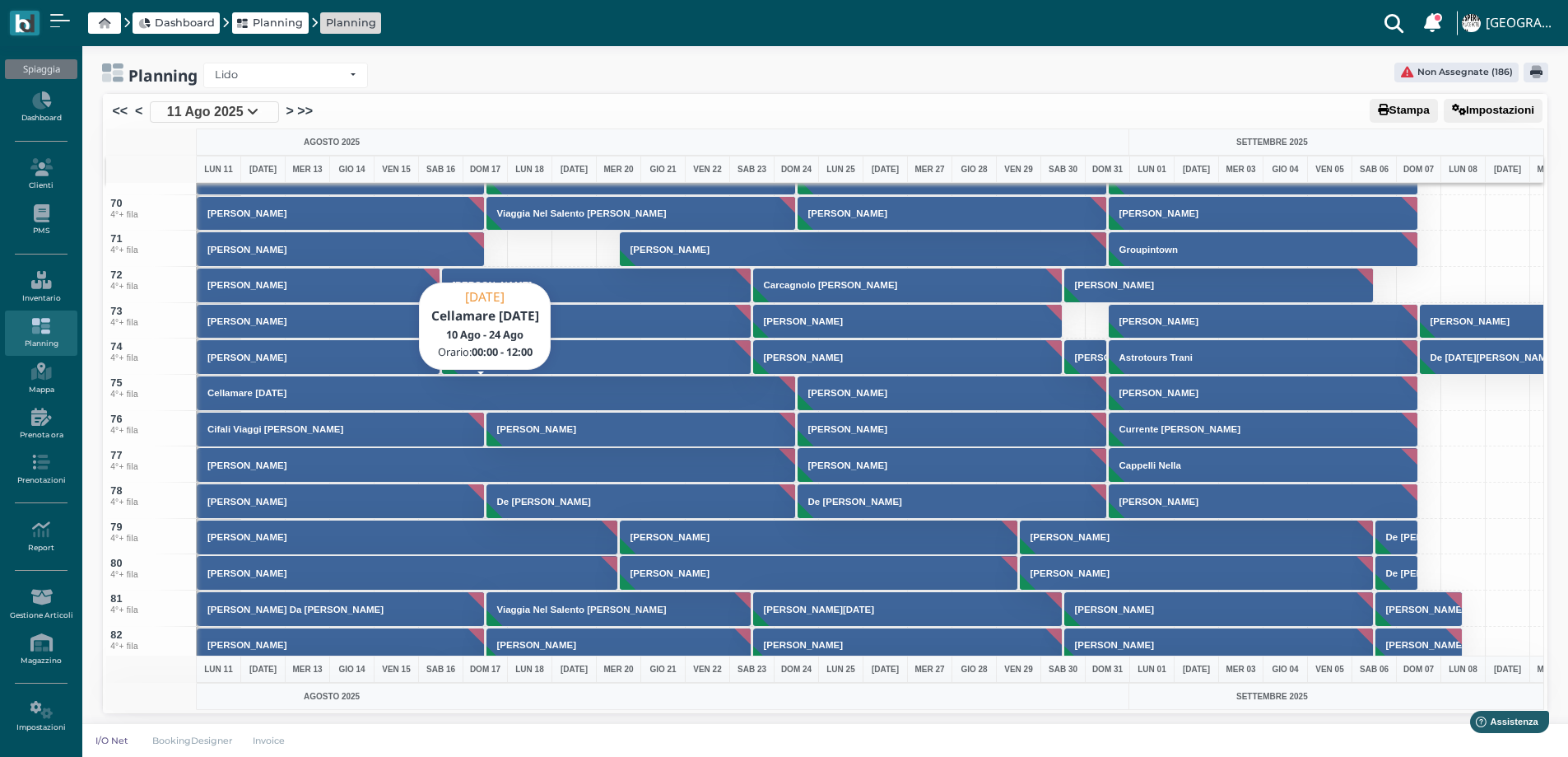
scroll to position [0, 64]
click at [222, 112] on span "11 Ago 2025" at bounding box center [206, 112] width 77 height 20
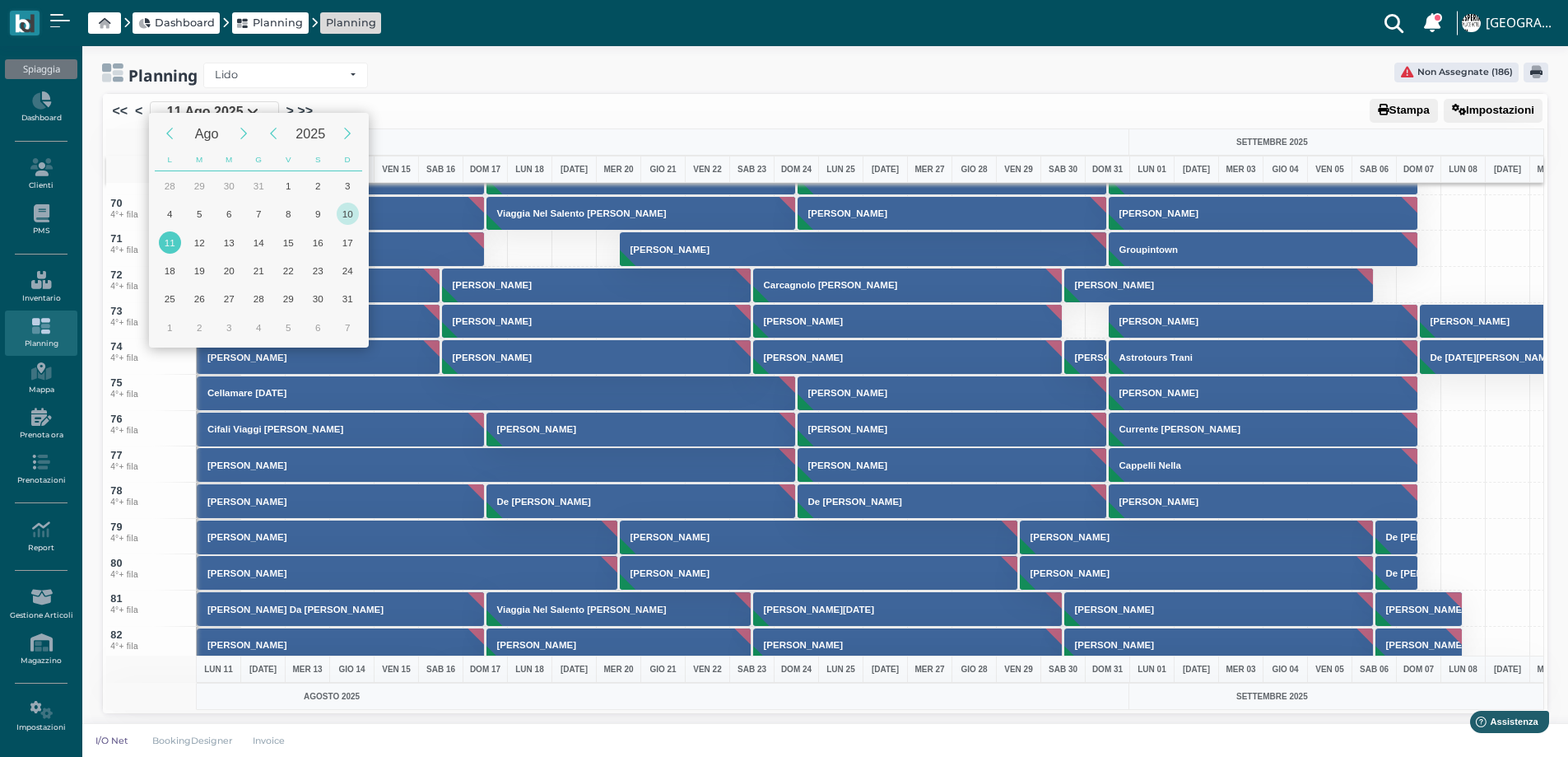
click at [350, 223] on div "10" at bounding box center [348, 213] width 22 height 22
type input "10/08/2025"
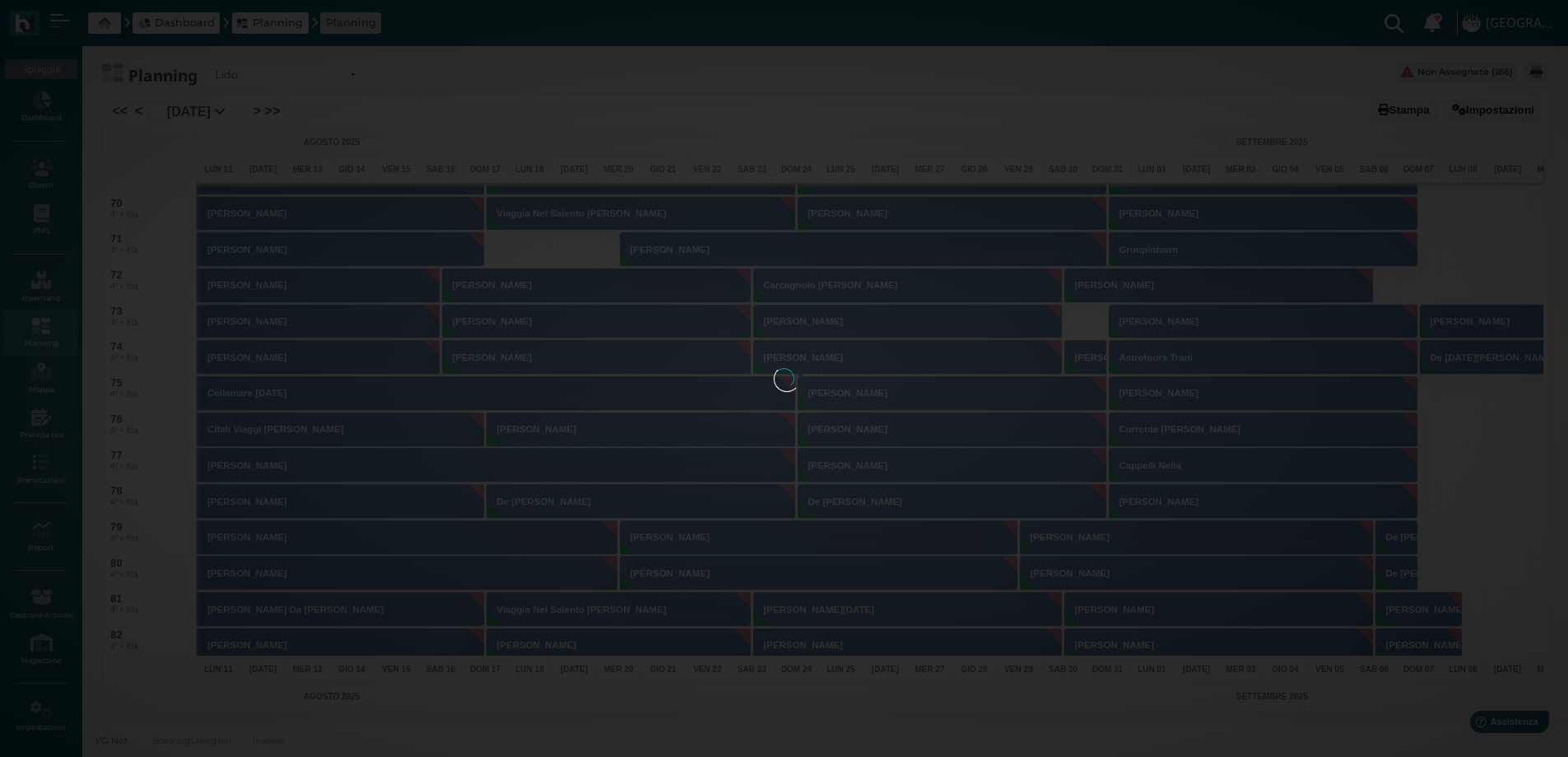
scroll to position [0, 66]
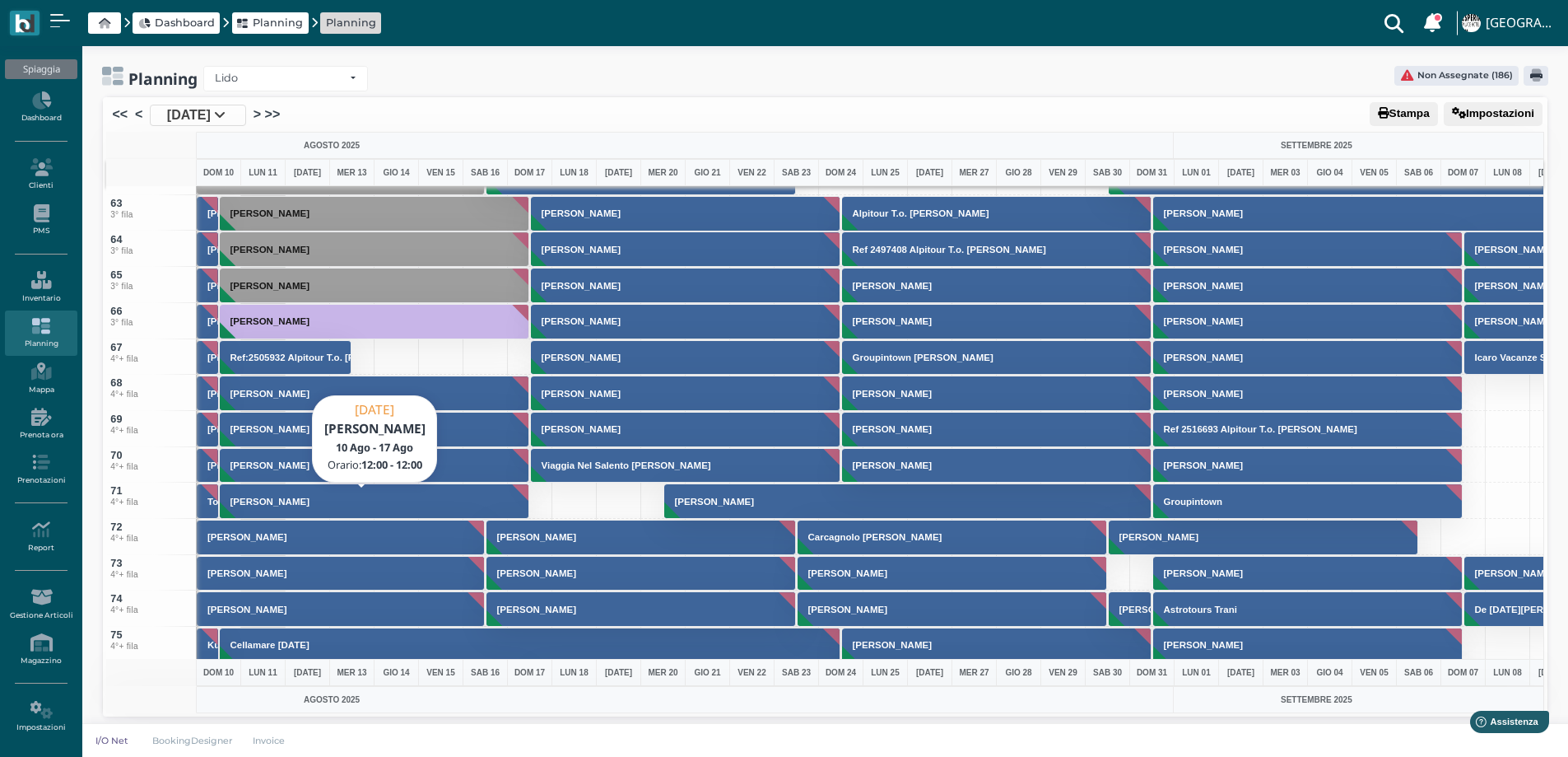
scroll to position [2224, 0]
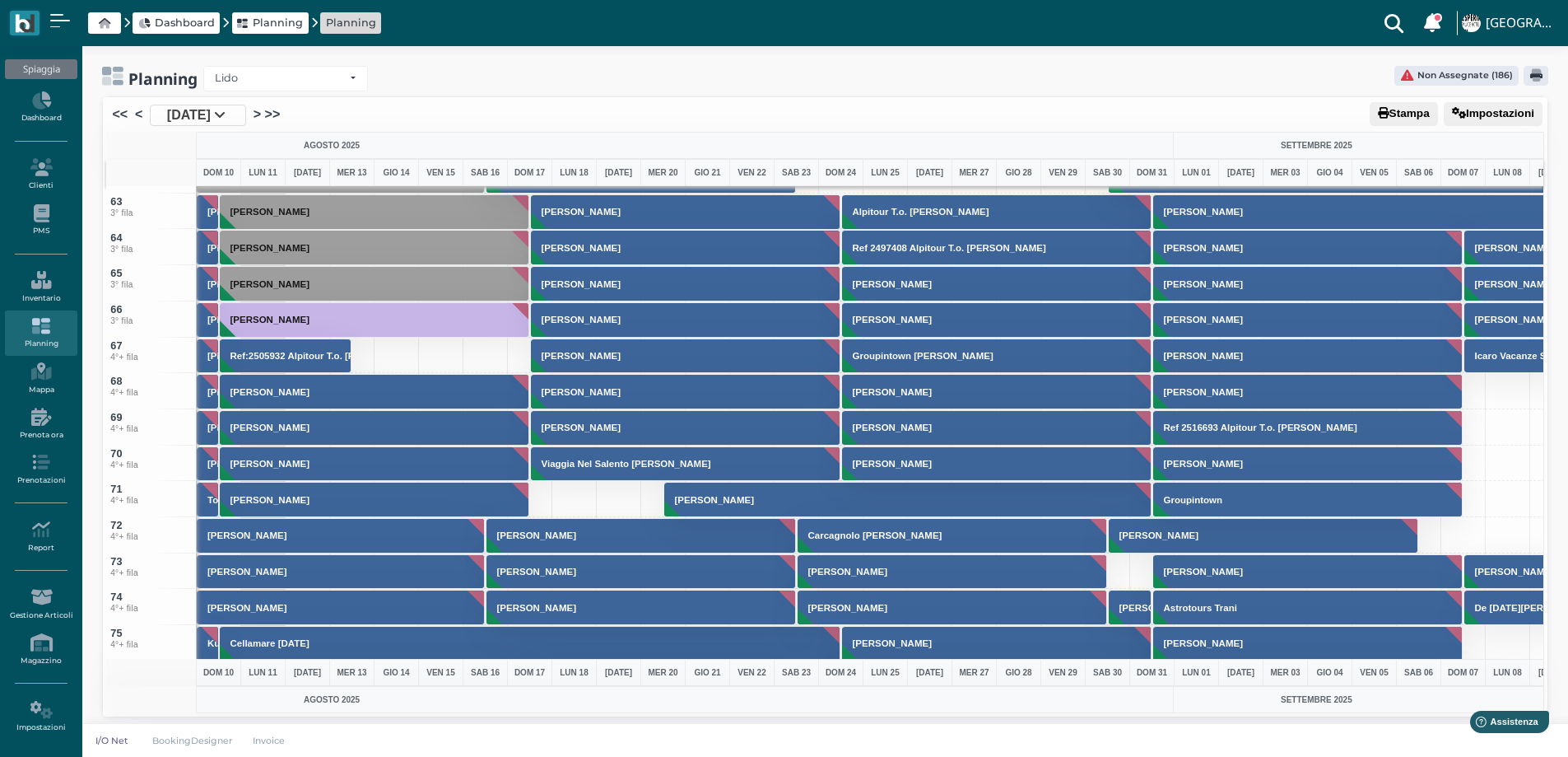
click at [210, 111] on span "[DATE]" at bounding box center [189, 116] width 43 height 20
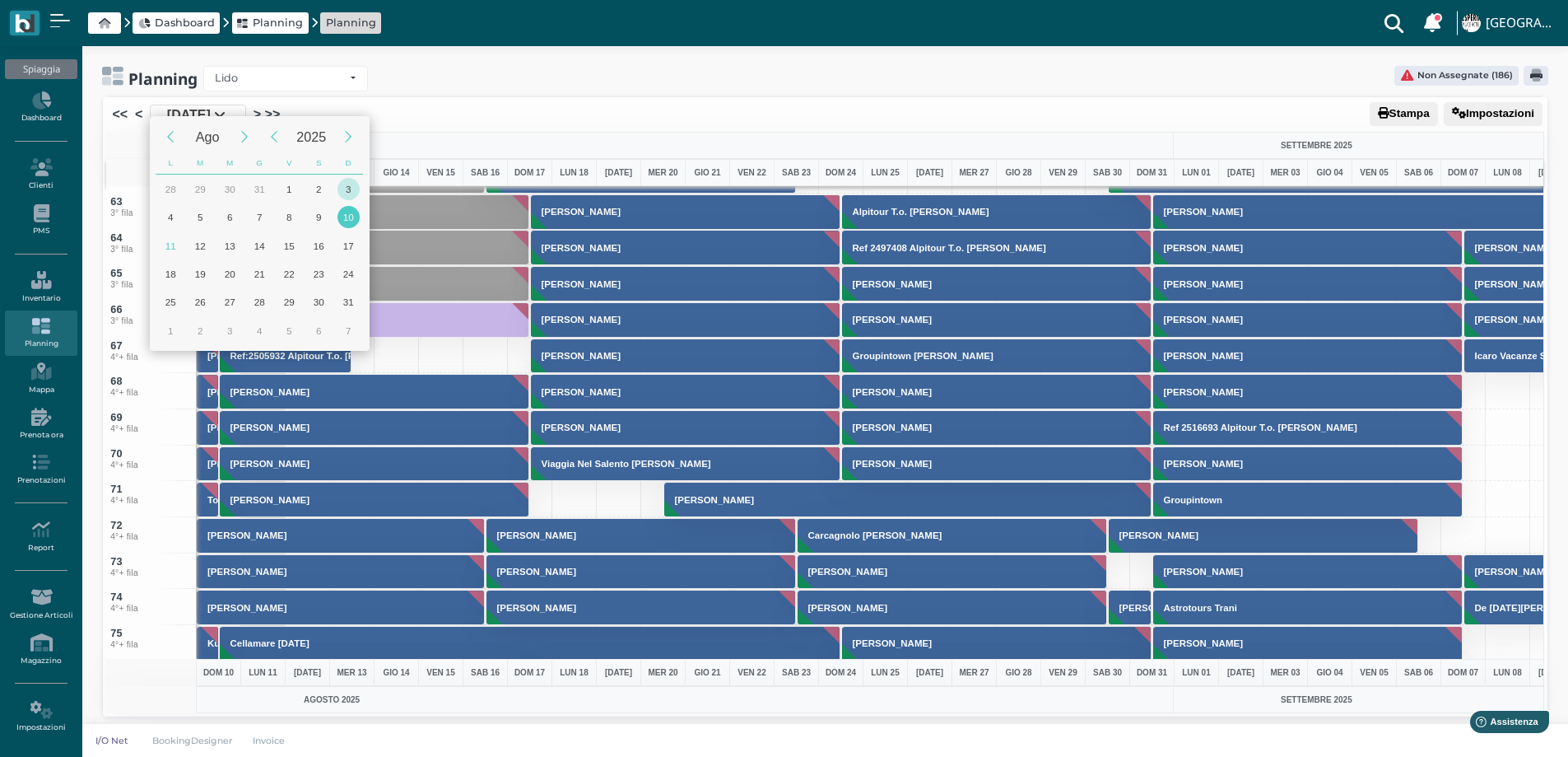
click at [352, 195] on div "3" at bounding box center [349, 189] width 22 height 22
type input "03/08/2025"
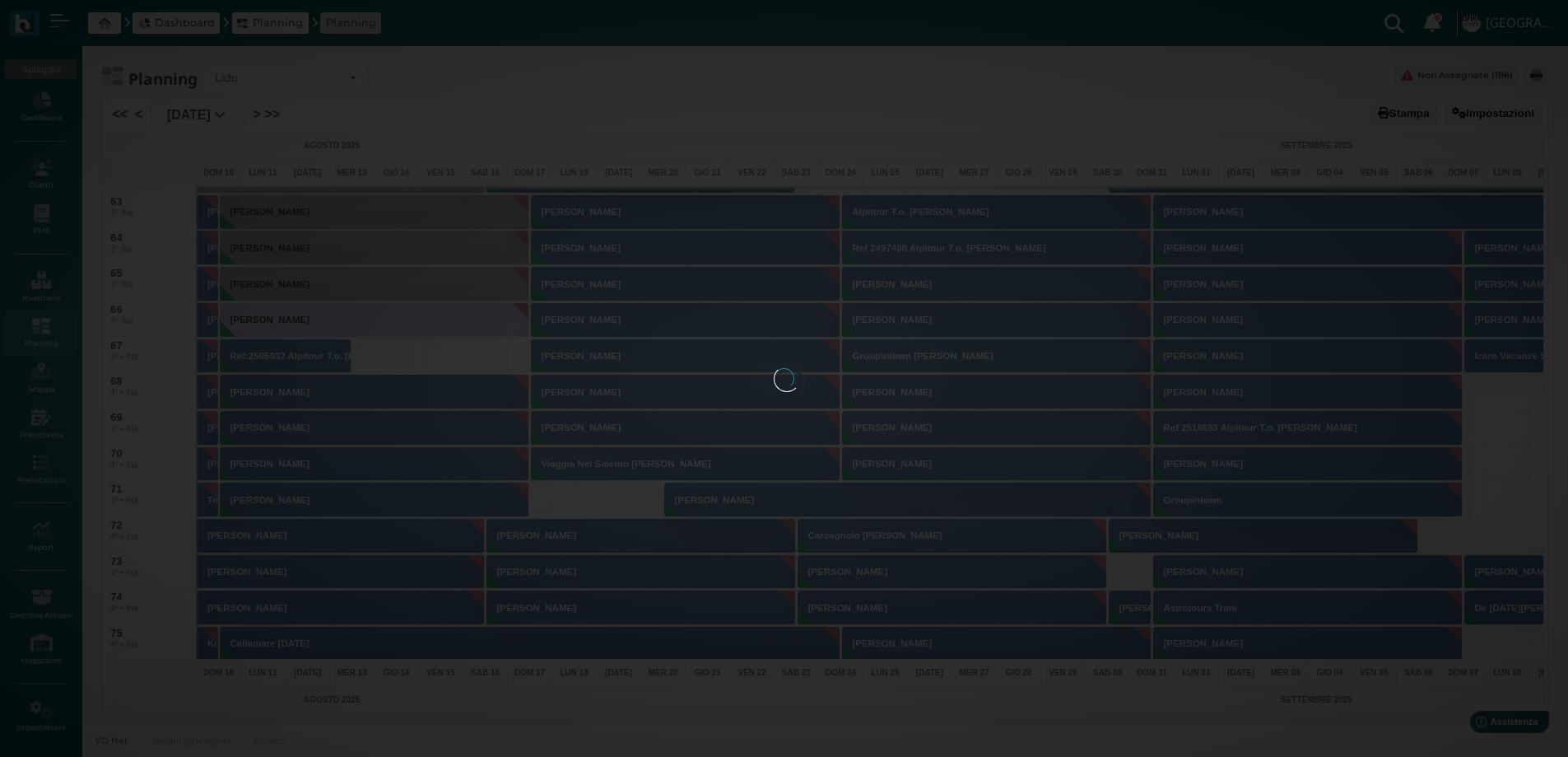
scroll to position [0, 66]
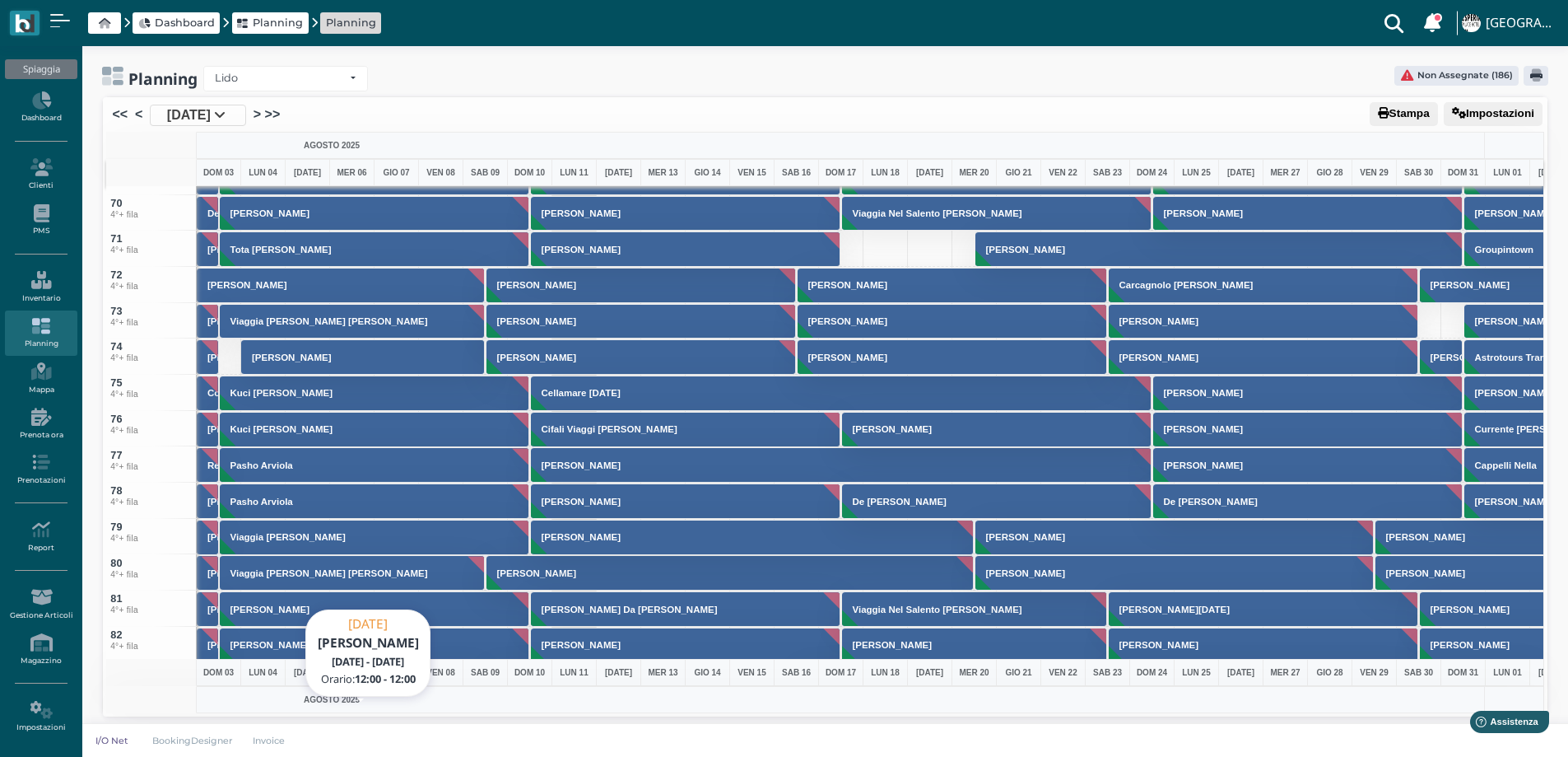
scroll to position [2471, 0]
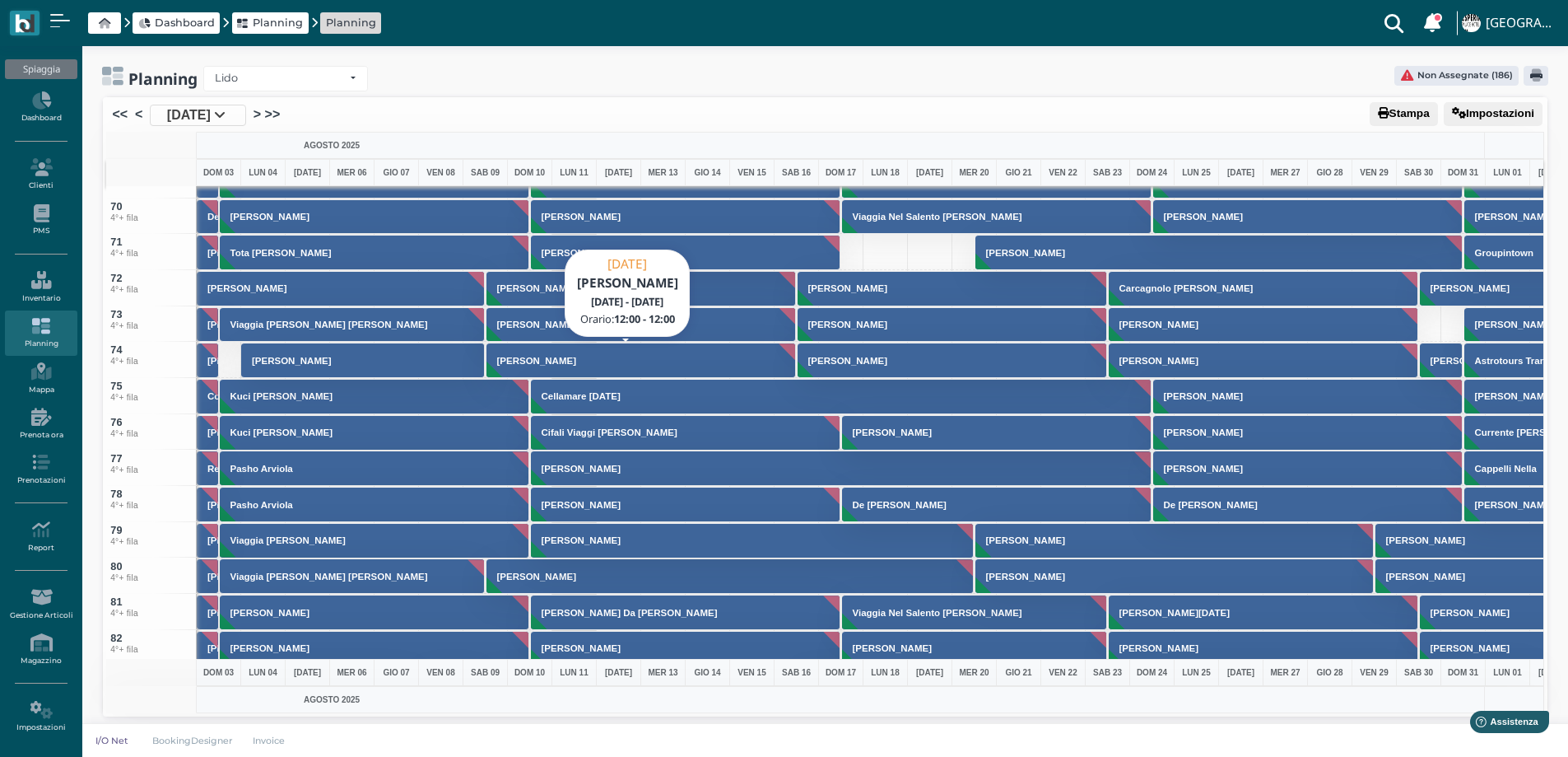
click at [734, 357] on button "[PERSON_NAME]" at bounding box center [642, 360] width 310 height 36
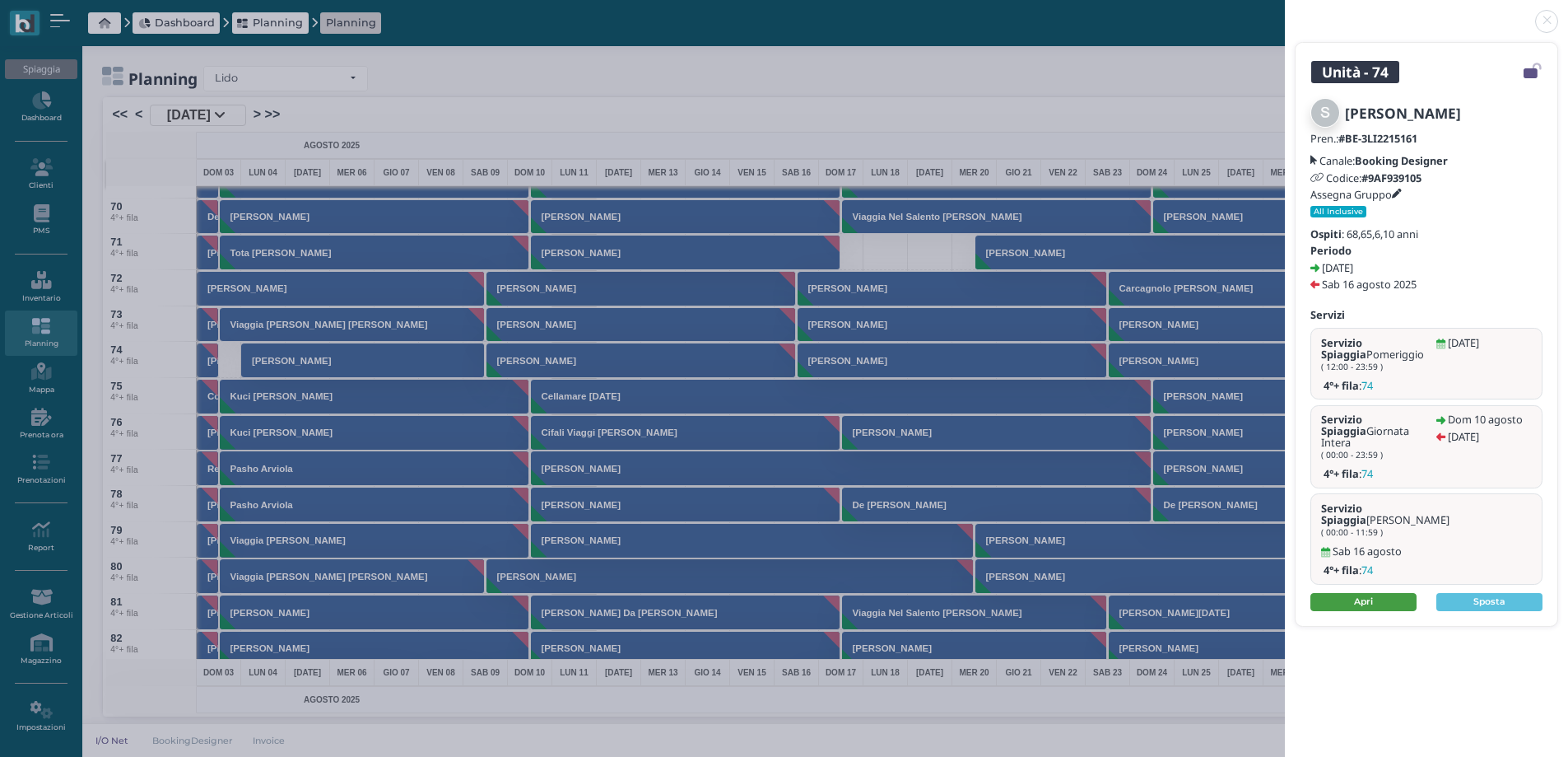
click at [1338, 593] on link "Apri" at bounding box center [1364, 602] width 107 height 18
click at [1285, 12] on link at bounding box center [1285, 12] width 0 height 0
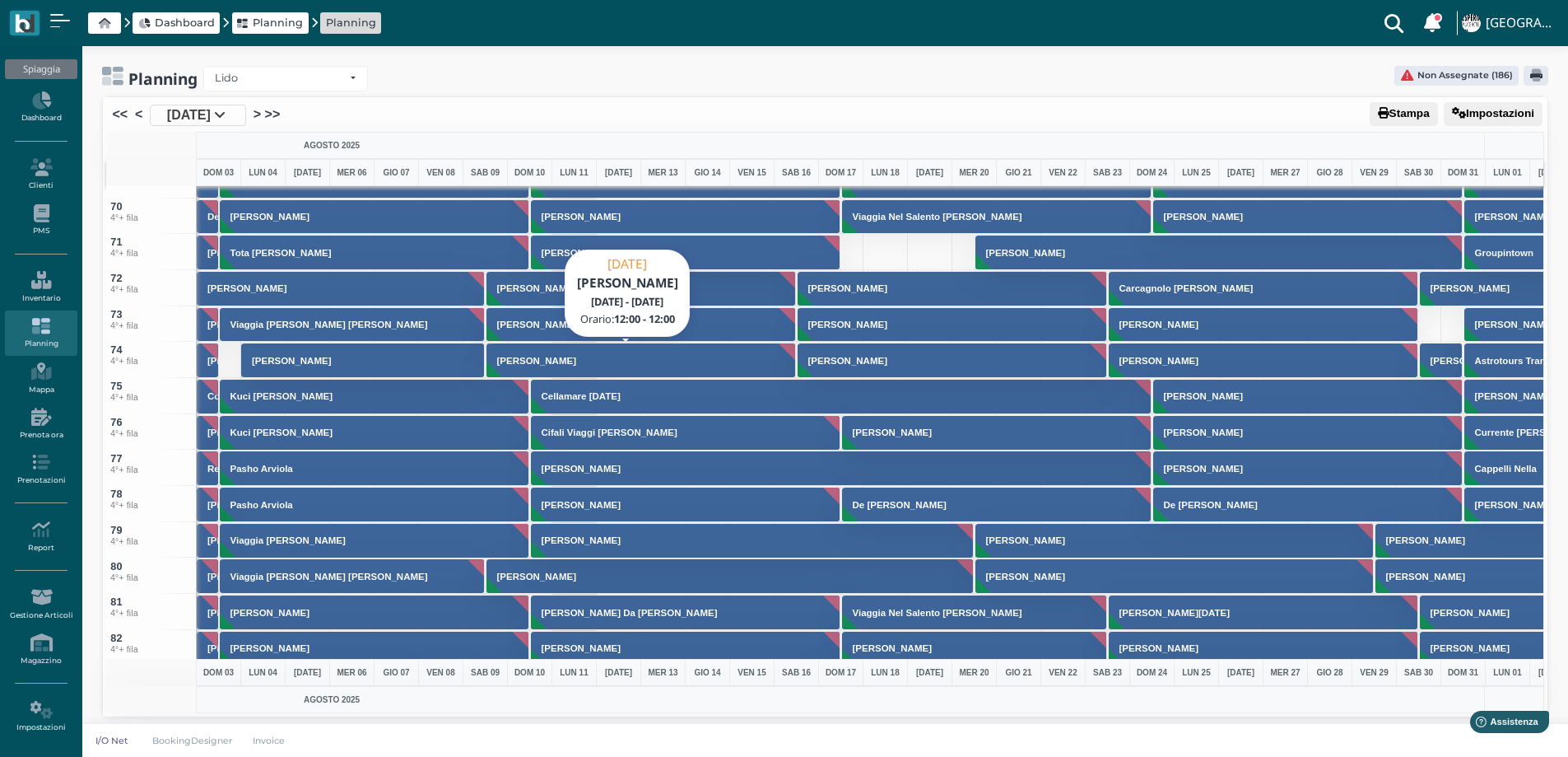
click at [558, 365] on h3 "[PERSON_NAME]" at bounding box center [536, 361] width 92 height 10
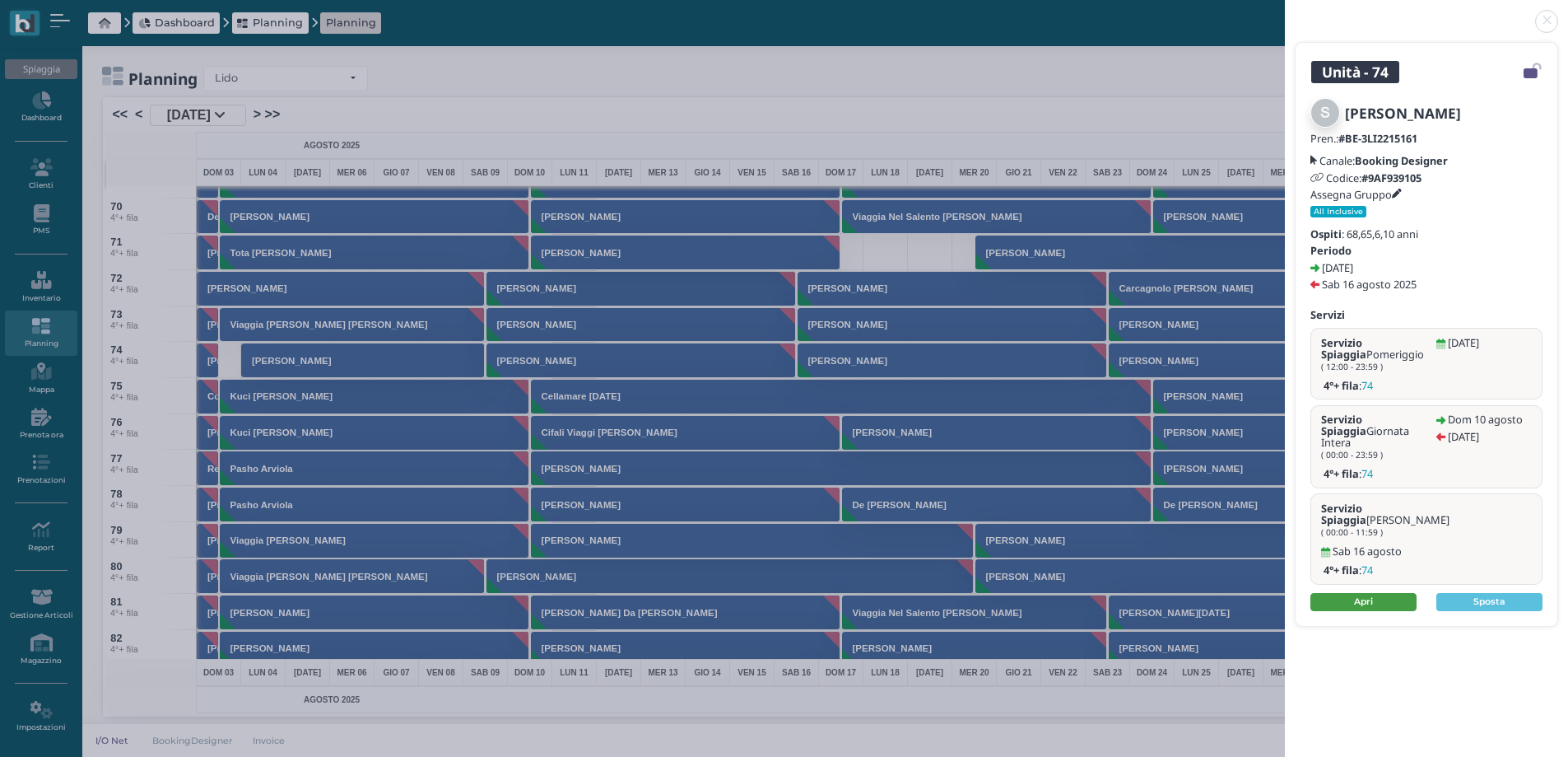
click at [1359, 593] on link "Apri" at bounding box center [1364, 602] width 107 height 18
click at [1285, 12] on link at bounding box center [1285, 12] width 0 height 0
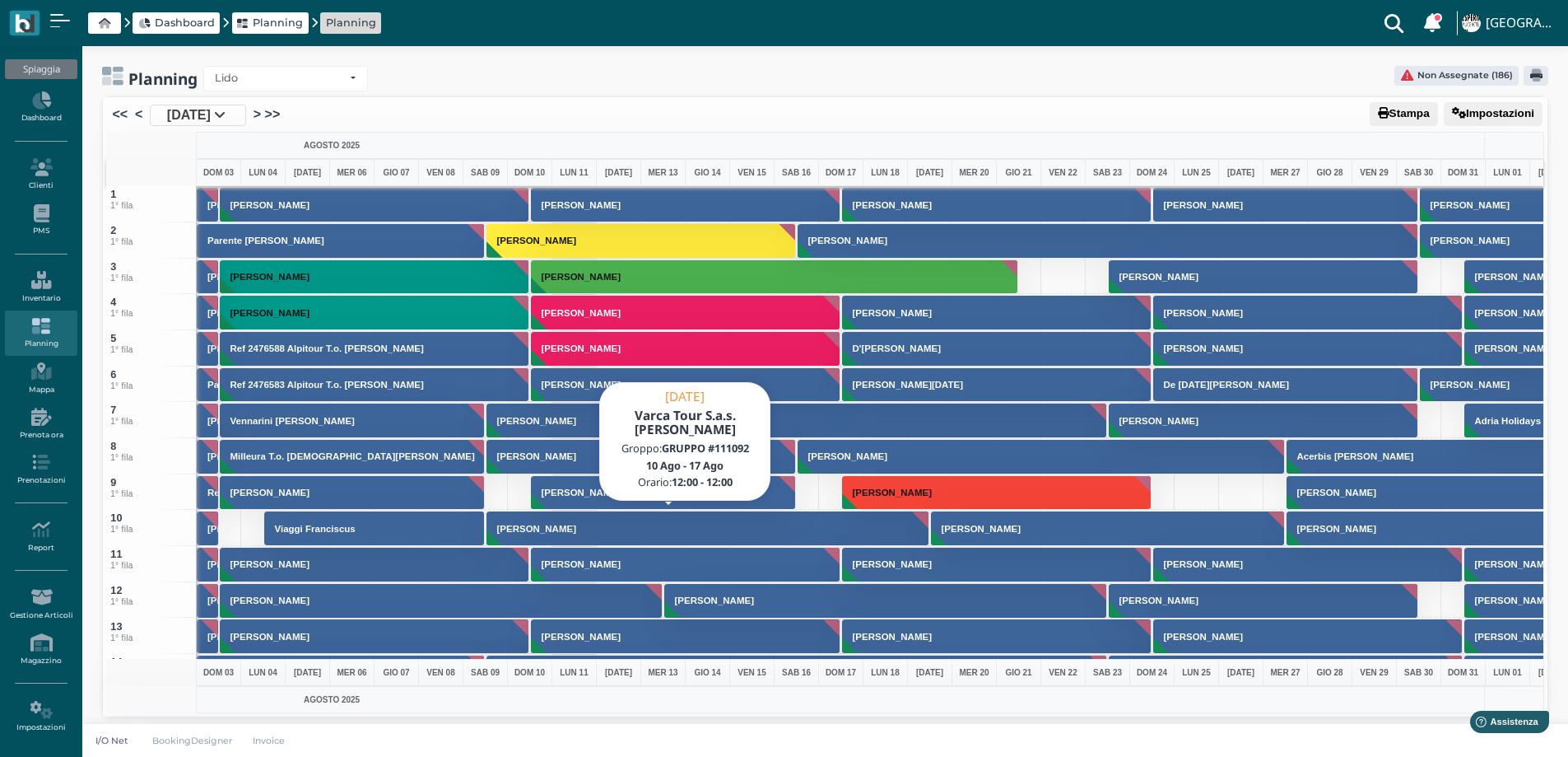
scroll to position [330, 0]
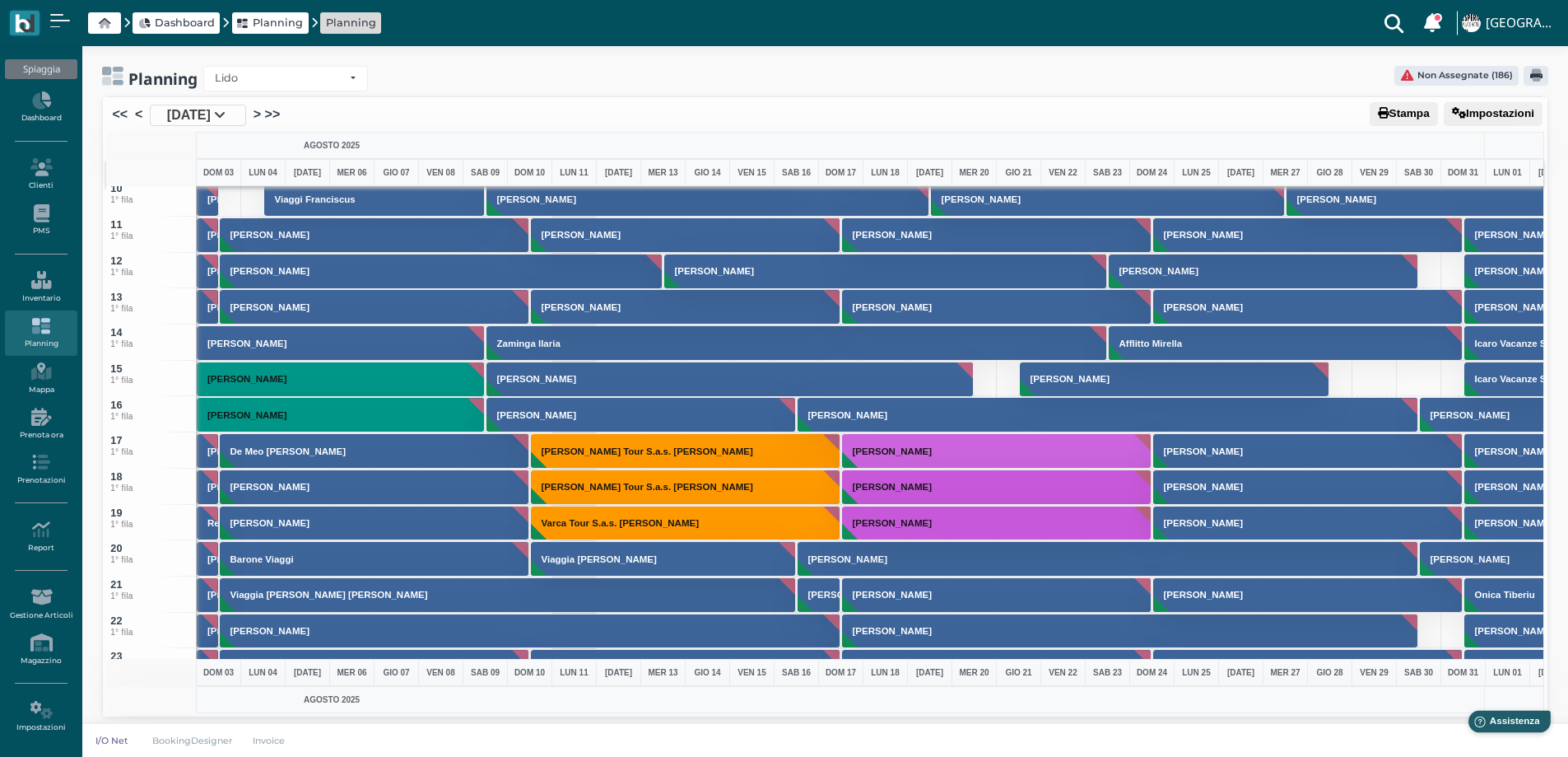
click at [1481, 722] on div "Help Assistenza" at bounding box center [1523, 725] width 103 height 28
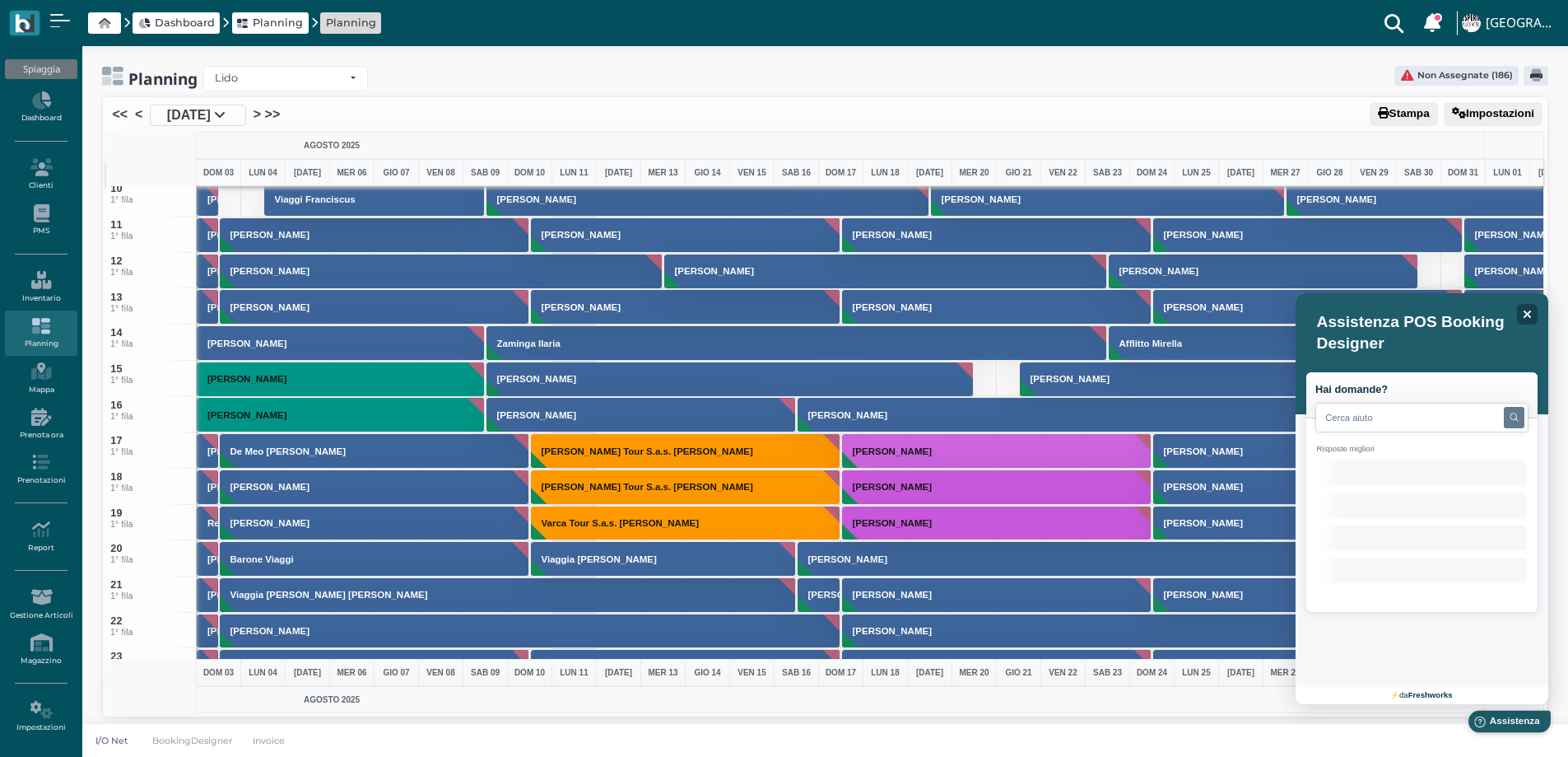
scroll to position [0, 0]
click at [1567, 323] on icon at bounding box center [1585, 319] width 10 height 10
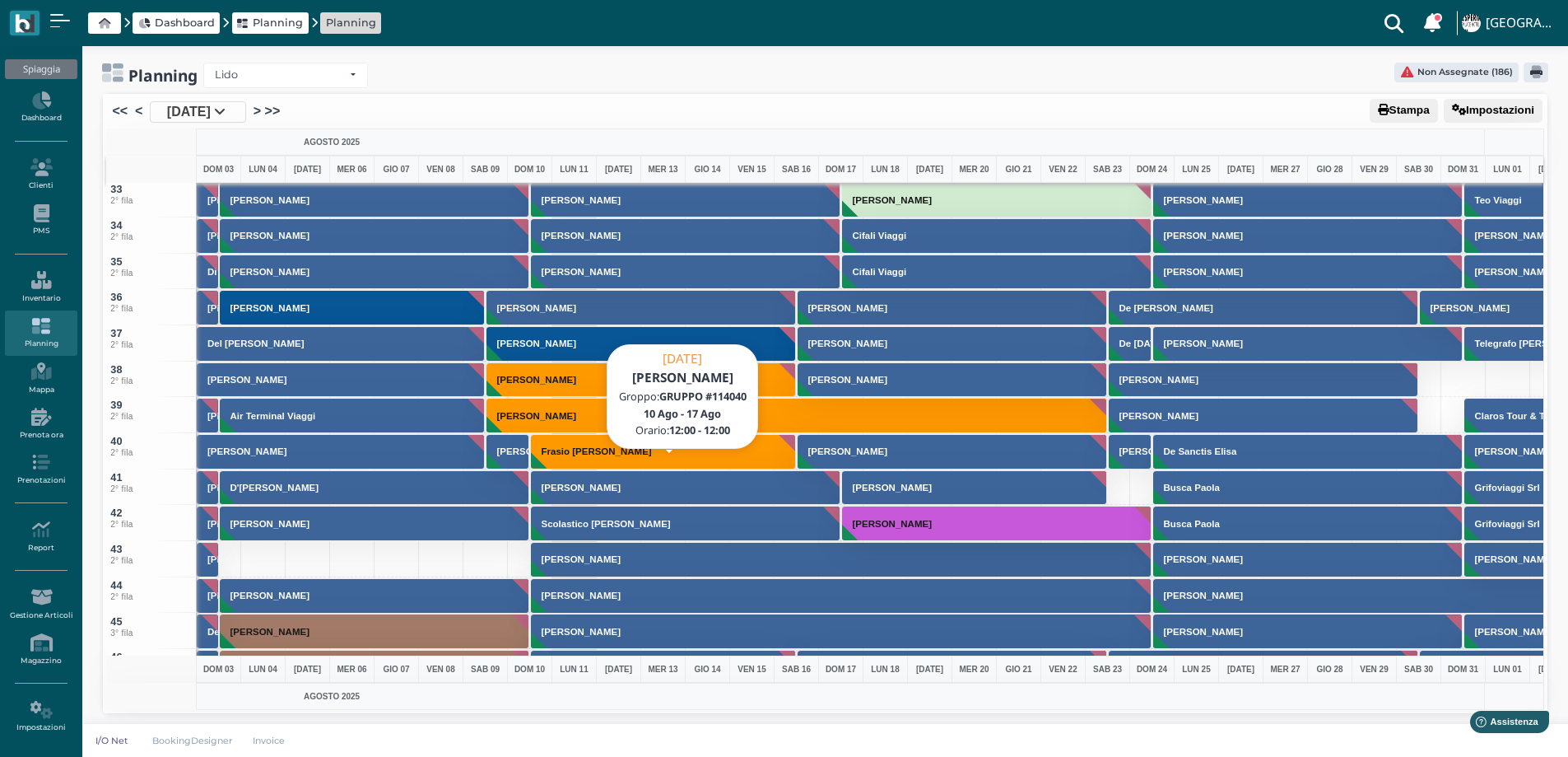
scroll to position [1565, 0]
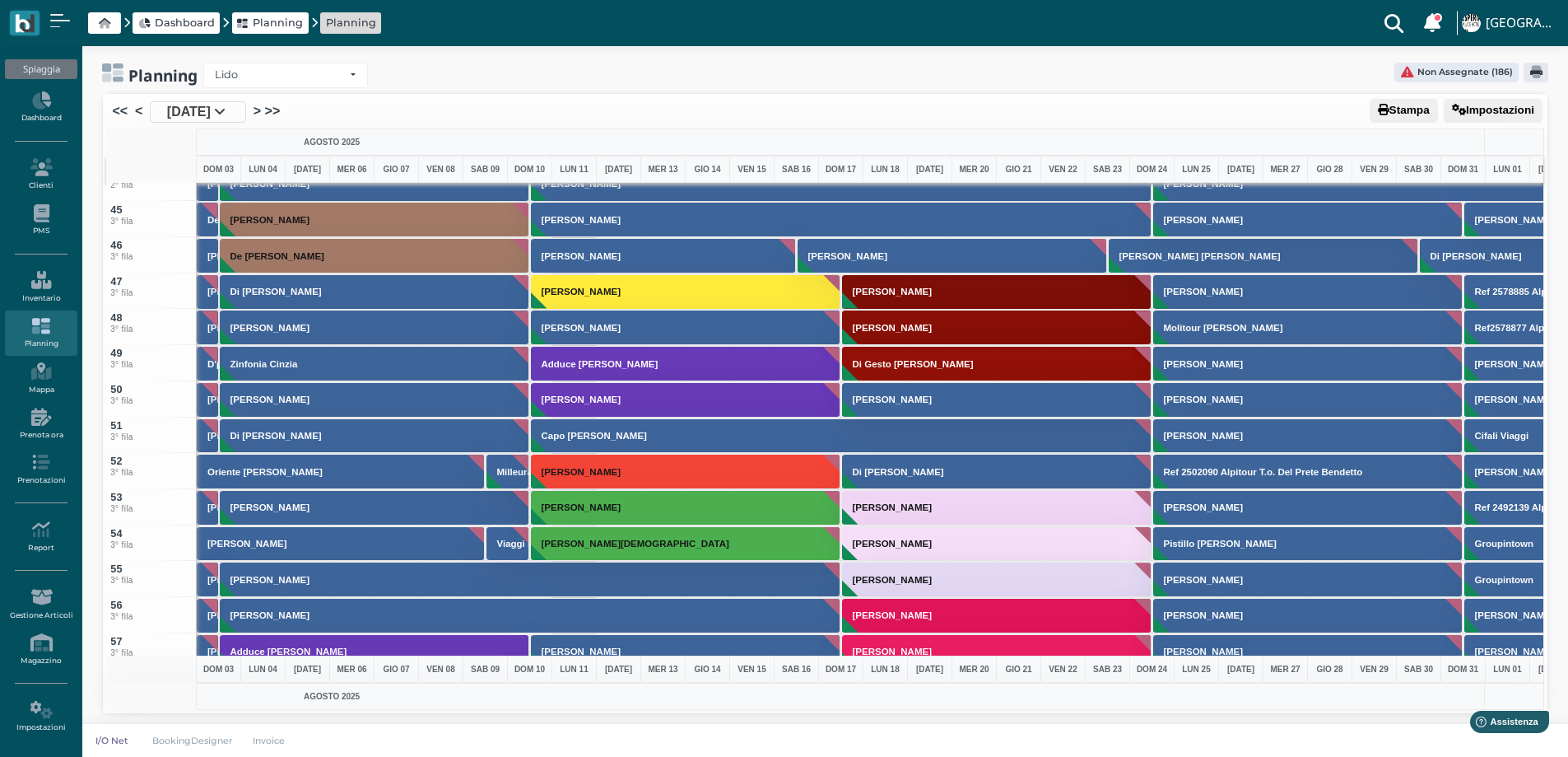
click at [206, 111] on span "3 Ago 2025" at bounding box center [189, 112] width 43 height 20
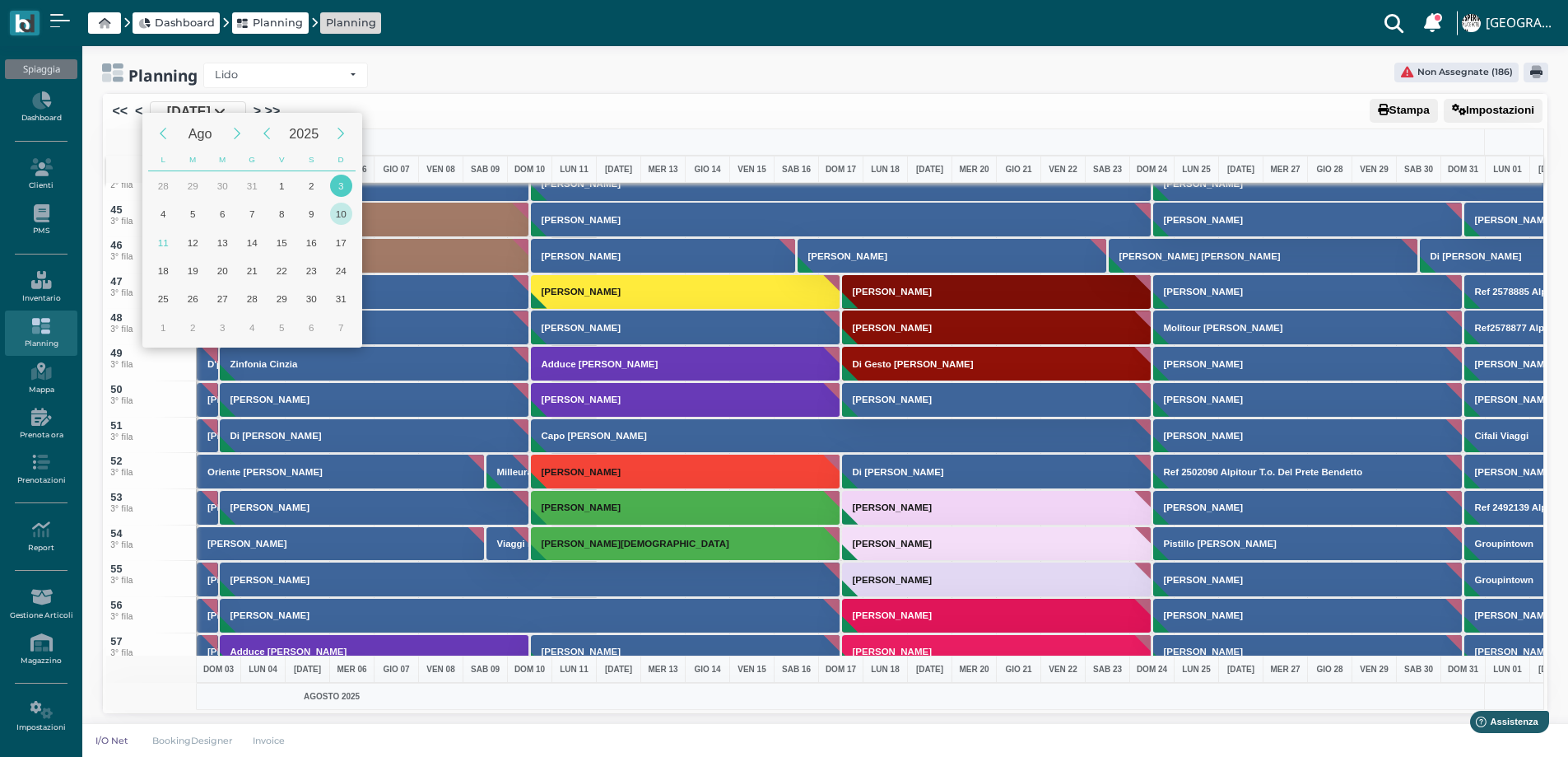
click at [341, 215] on div "10" at bounding box center [341, 213] width 22 height 22
type input "10/08/2025"
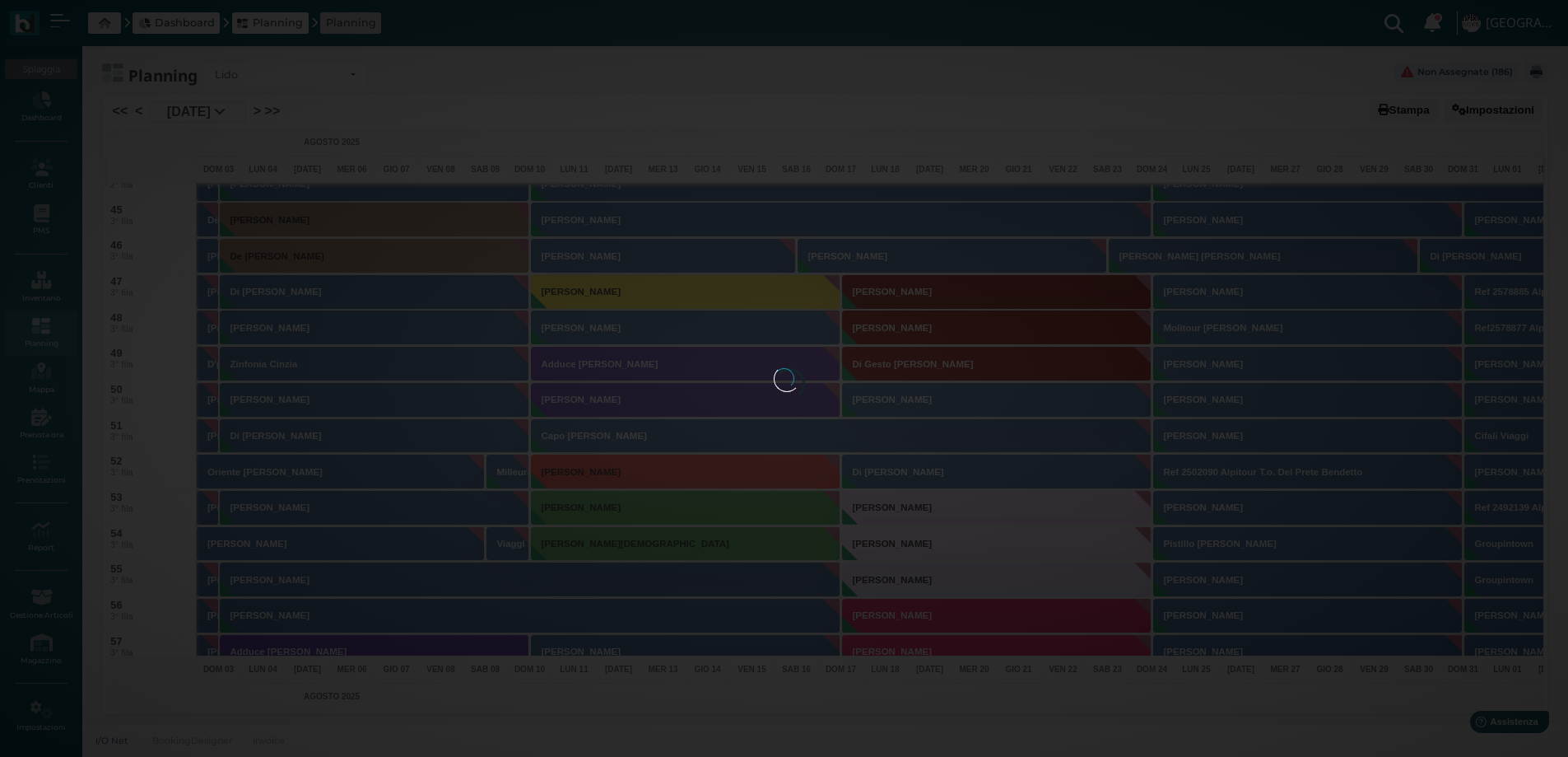
scroll to position [0, 66]
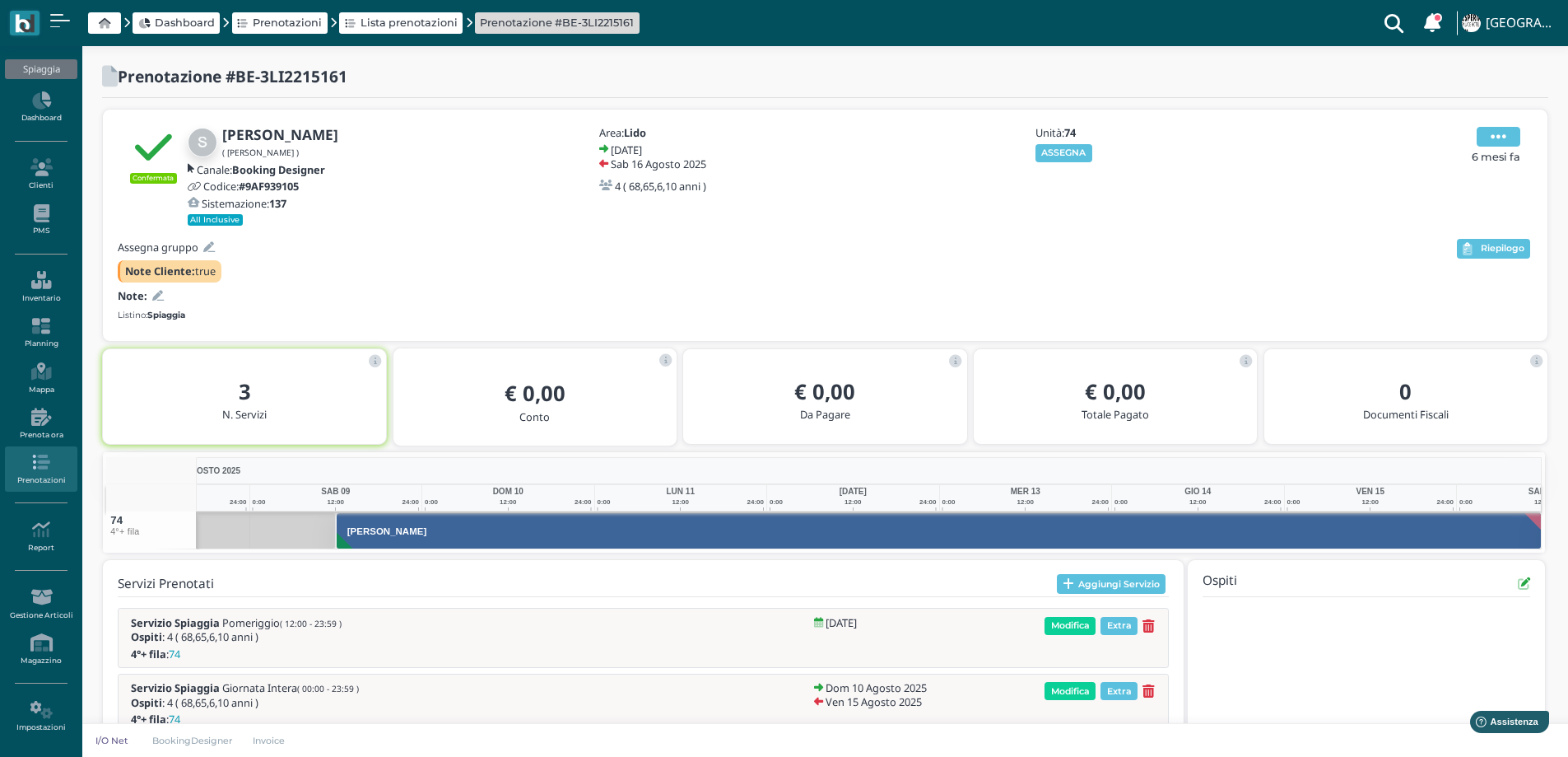
click at [1506, 130] on icon at bounding box center [1498, 137] width 16 height 18
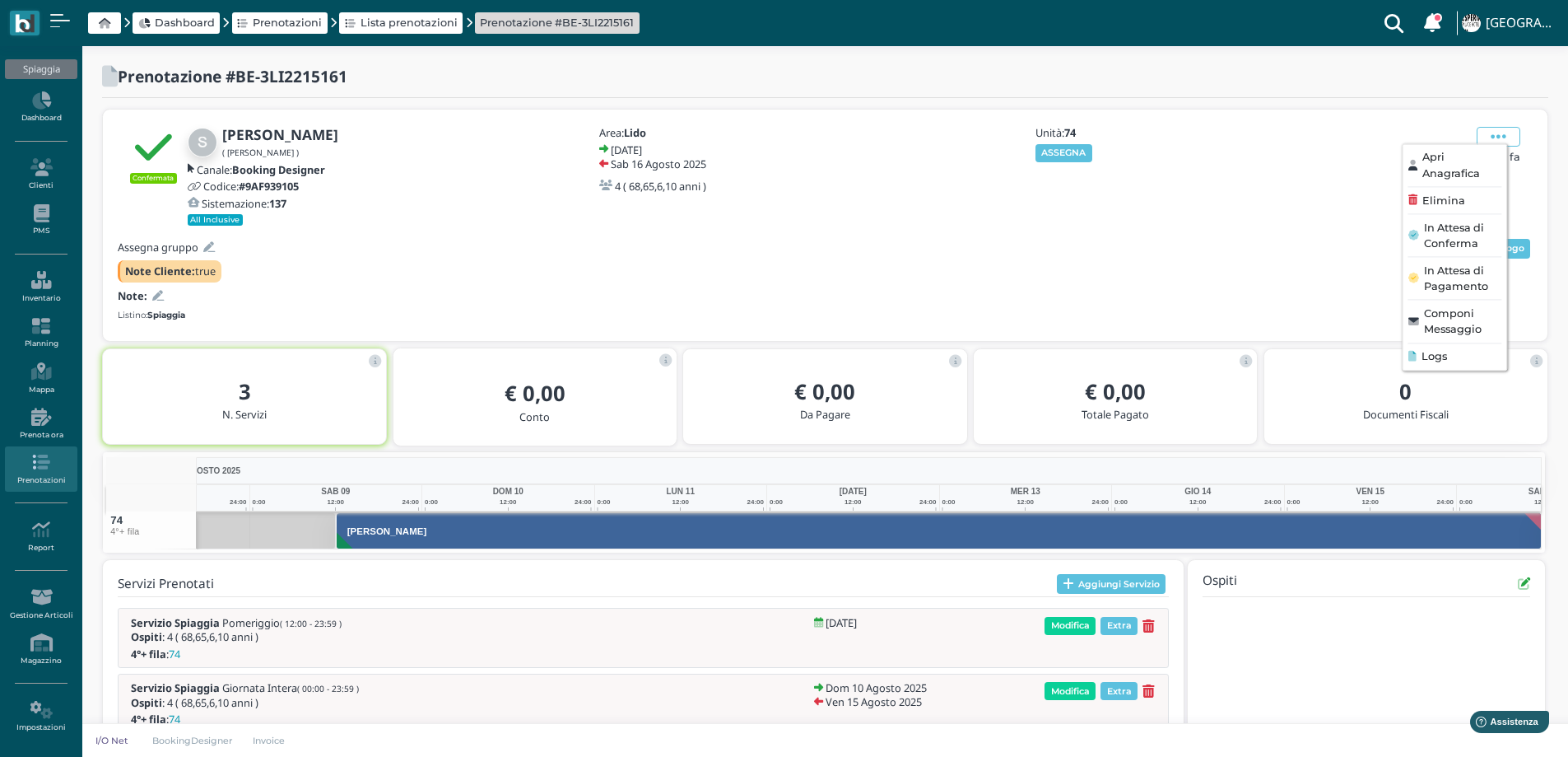
click at [1465, 353] on div "Logs" at bounding box center [1455, 356] width 93 height 16
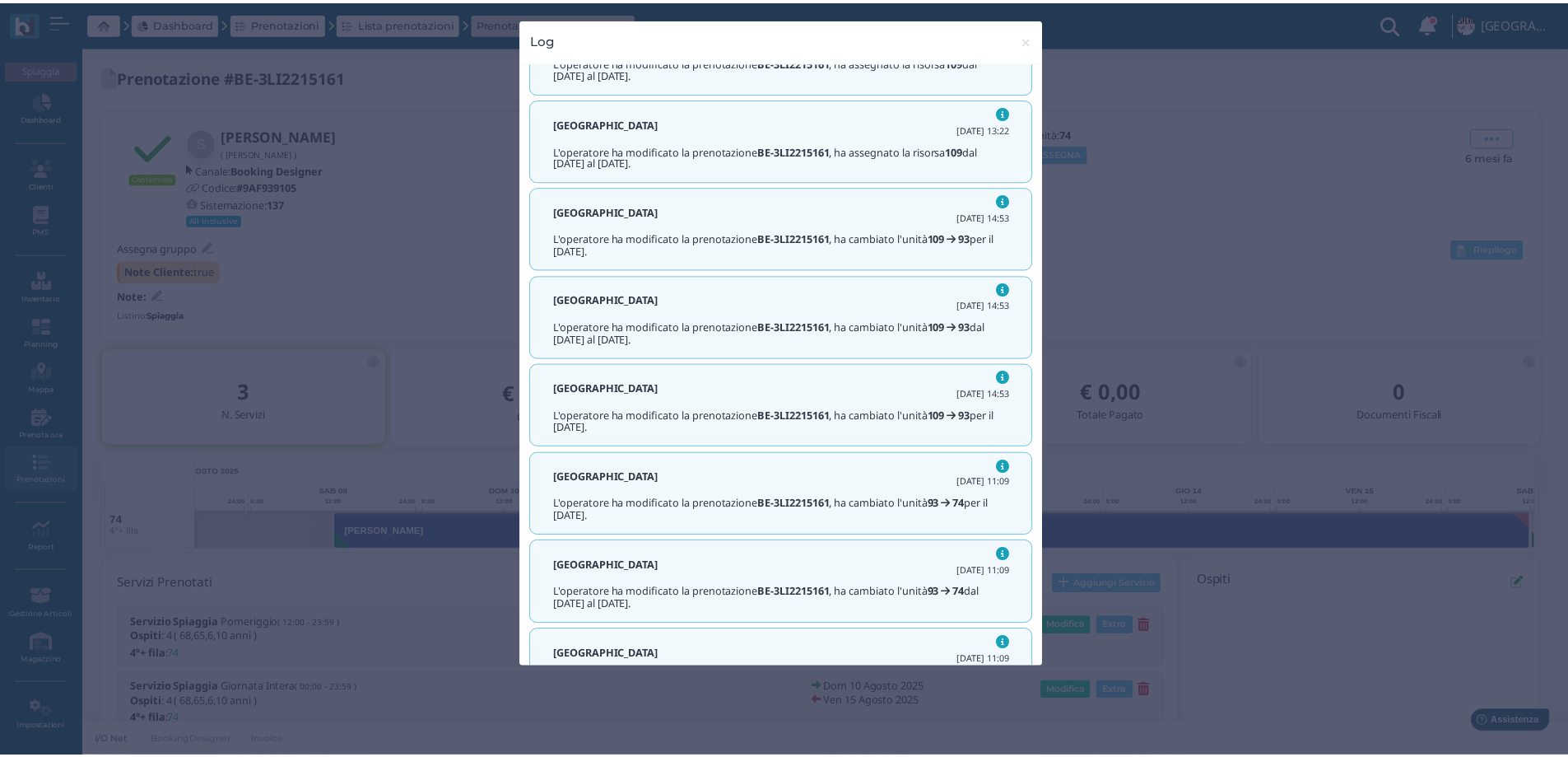
scroll to position [263, 0]
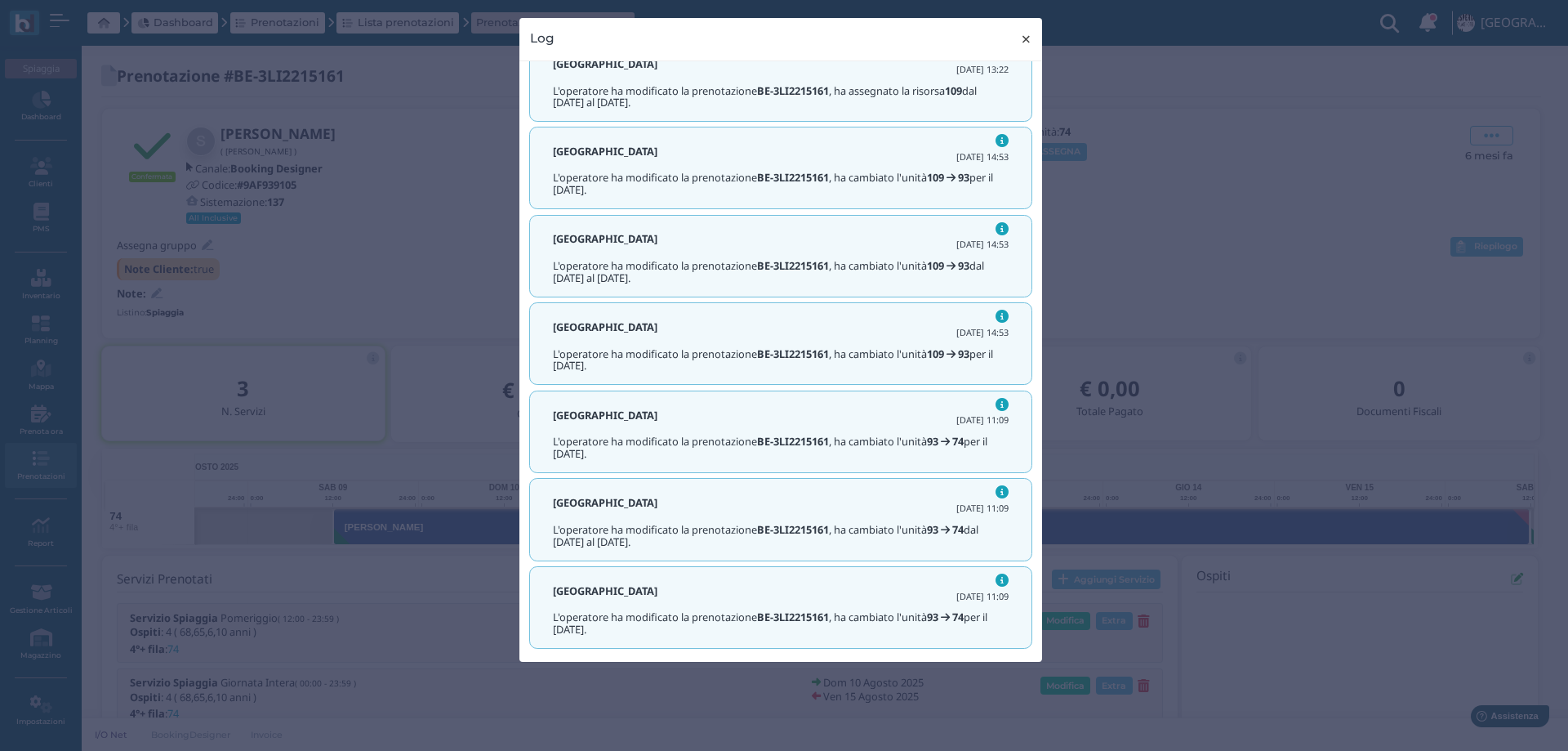
click at [1024, 40] on span "×" at bounding box center [1026, 40] width 12 height 21
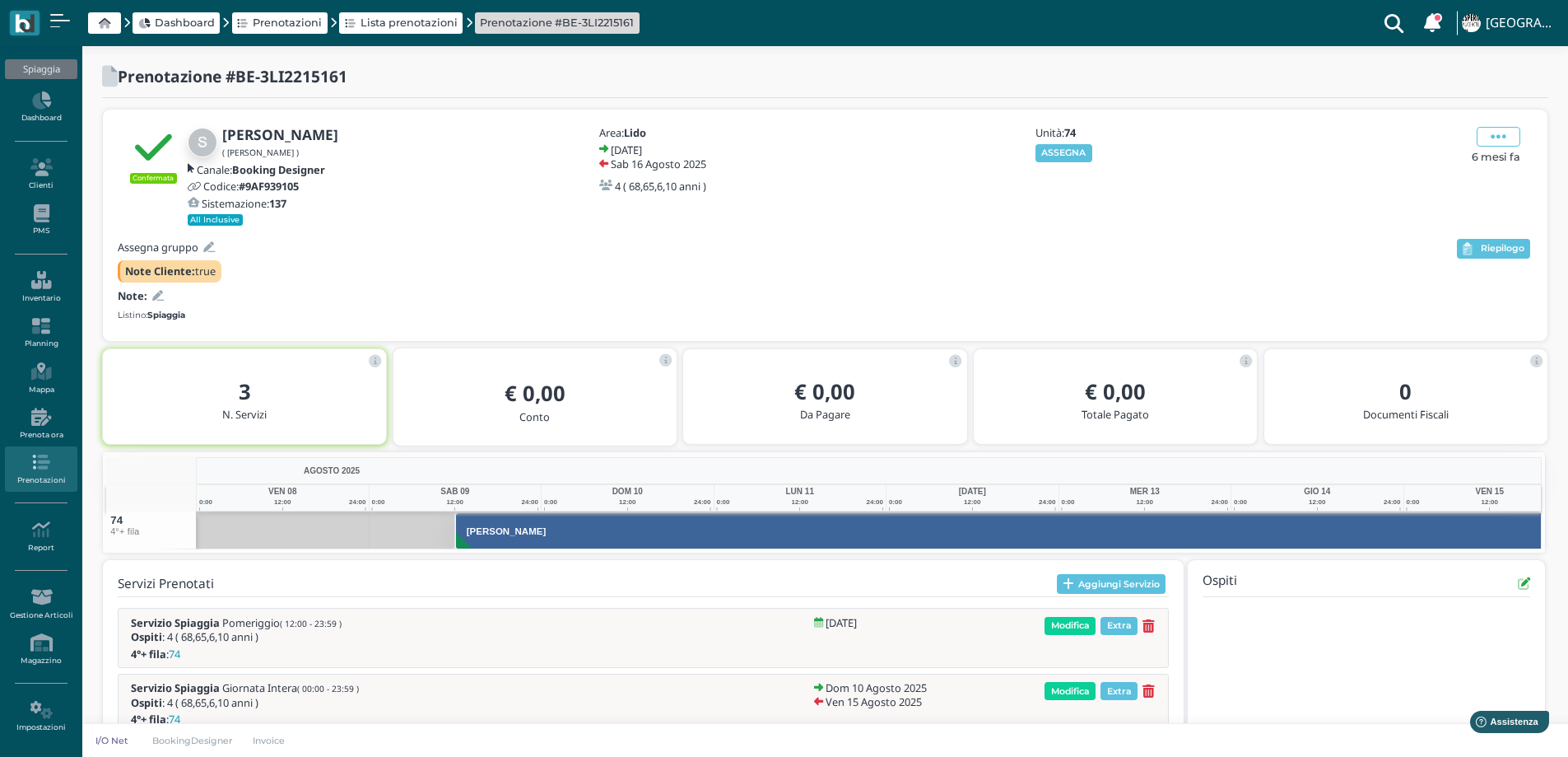
click at [1506, 137] on div "Apri Anagrafica Elimina In Attesa di Conferma In Attesa di Pagamento Componi Me…" at bounding box center [1496, 176] width 73 height 99
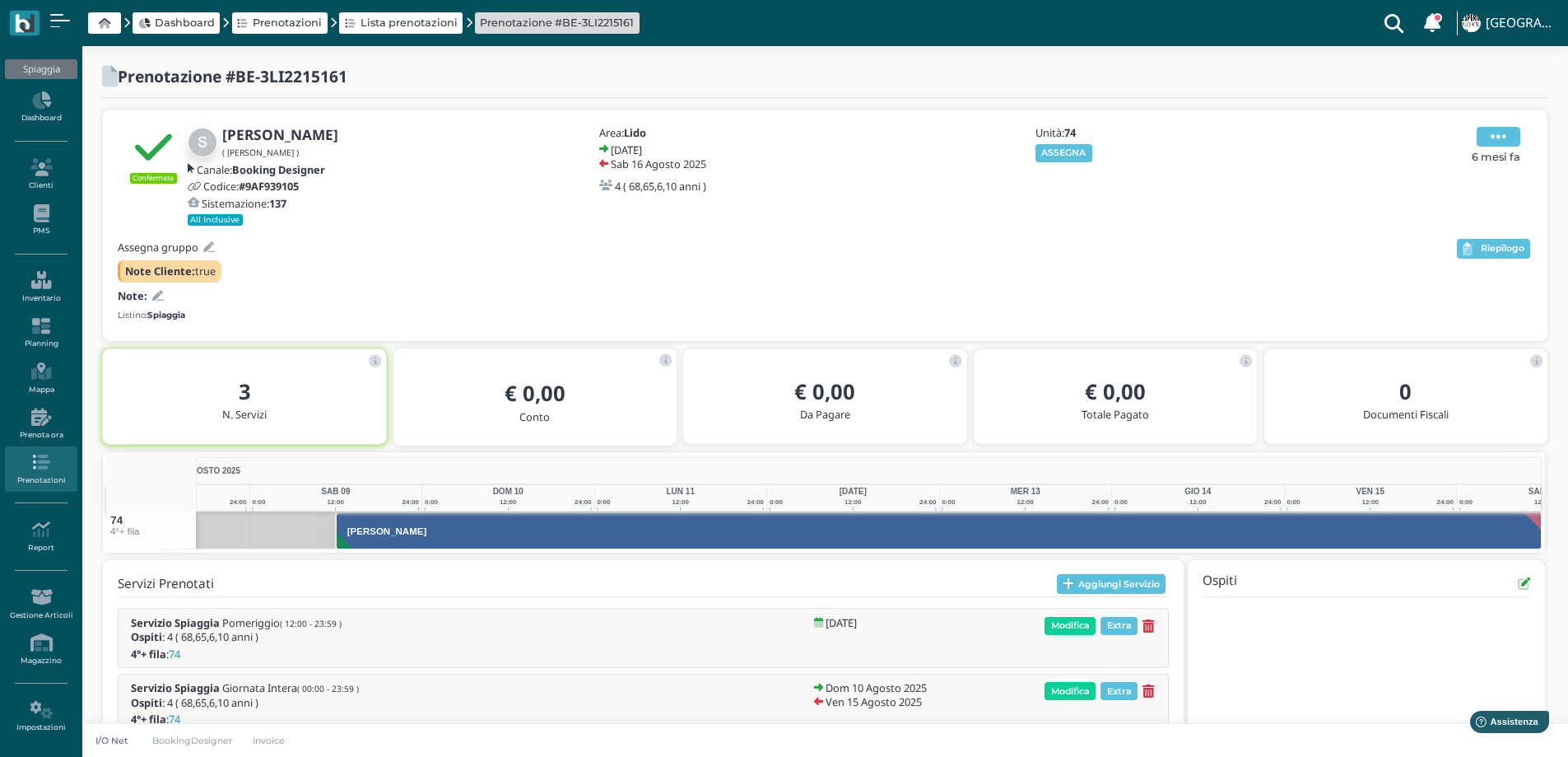
click at [1494, 135] on icon at bounding box center [1498, 137] width 16 height 18
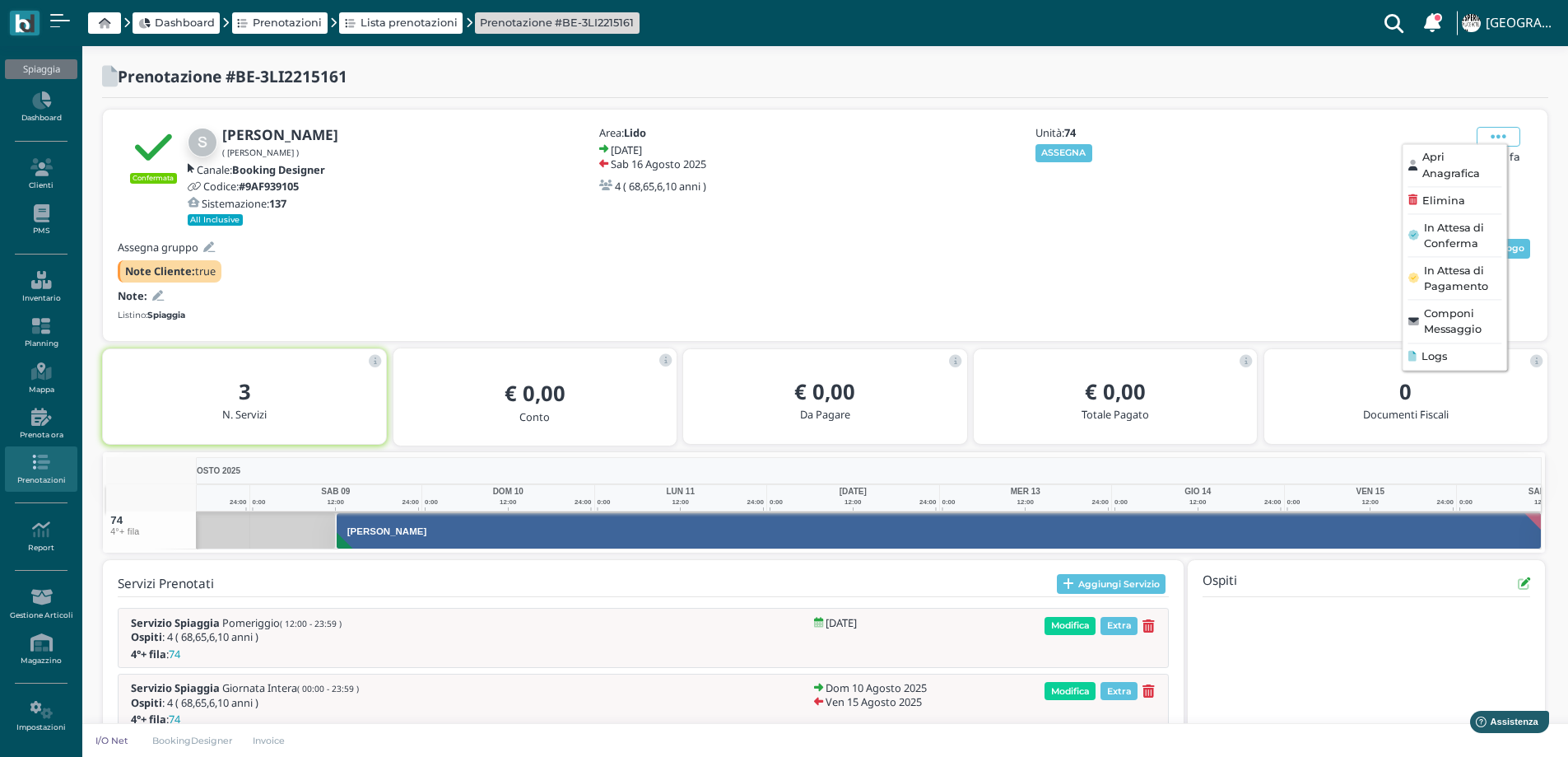
click at [1427, 360] on span "Logs" at bounding box center [1434, 356] width 26 height 16
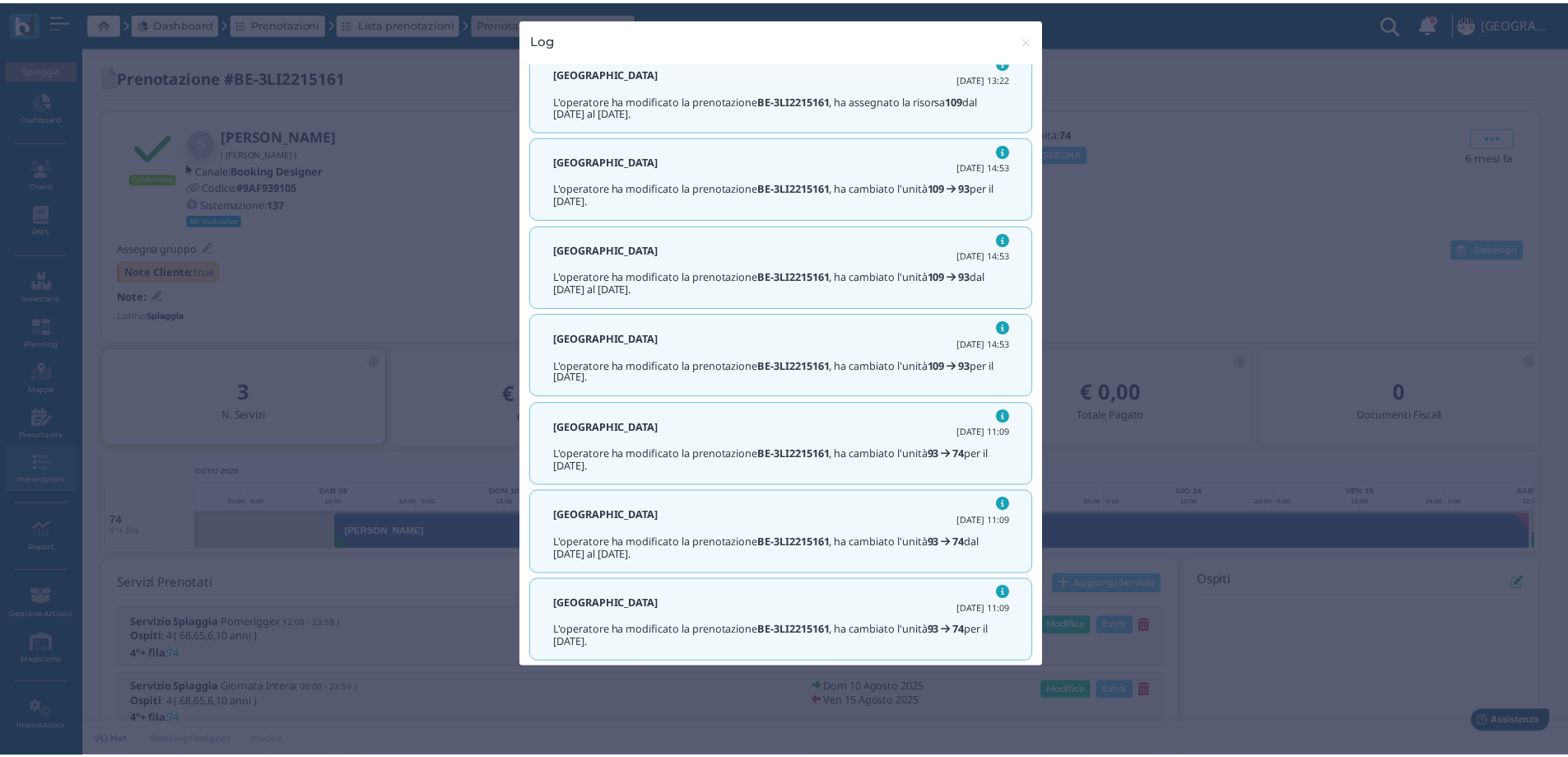
scroll to position [263, 0]
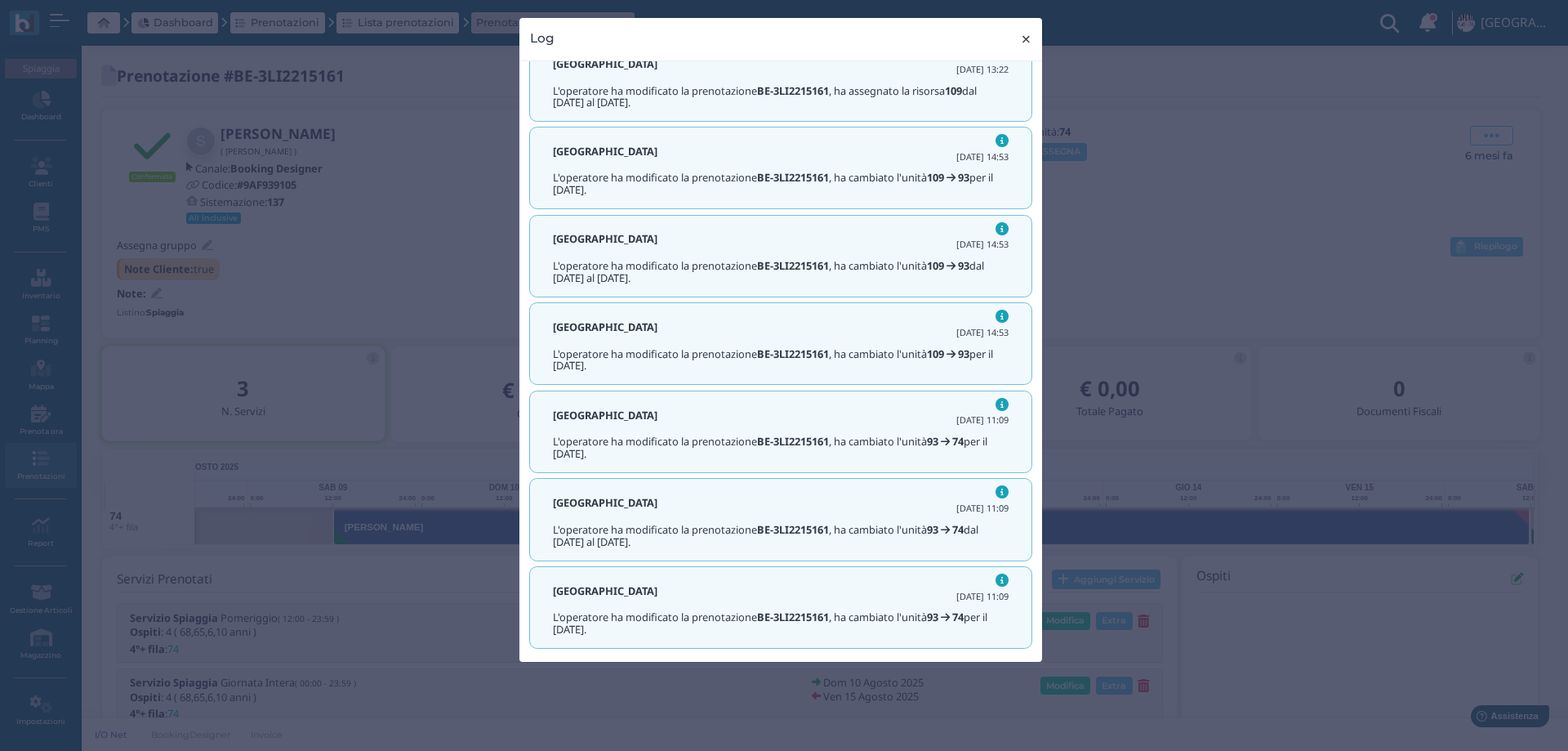
click at [1026, 41] on span "×" at bounding box center [1026, 40] width 12 height 21
